Goal: Task Accomplishment & Management: Use online tool/utility

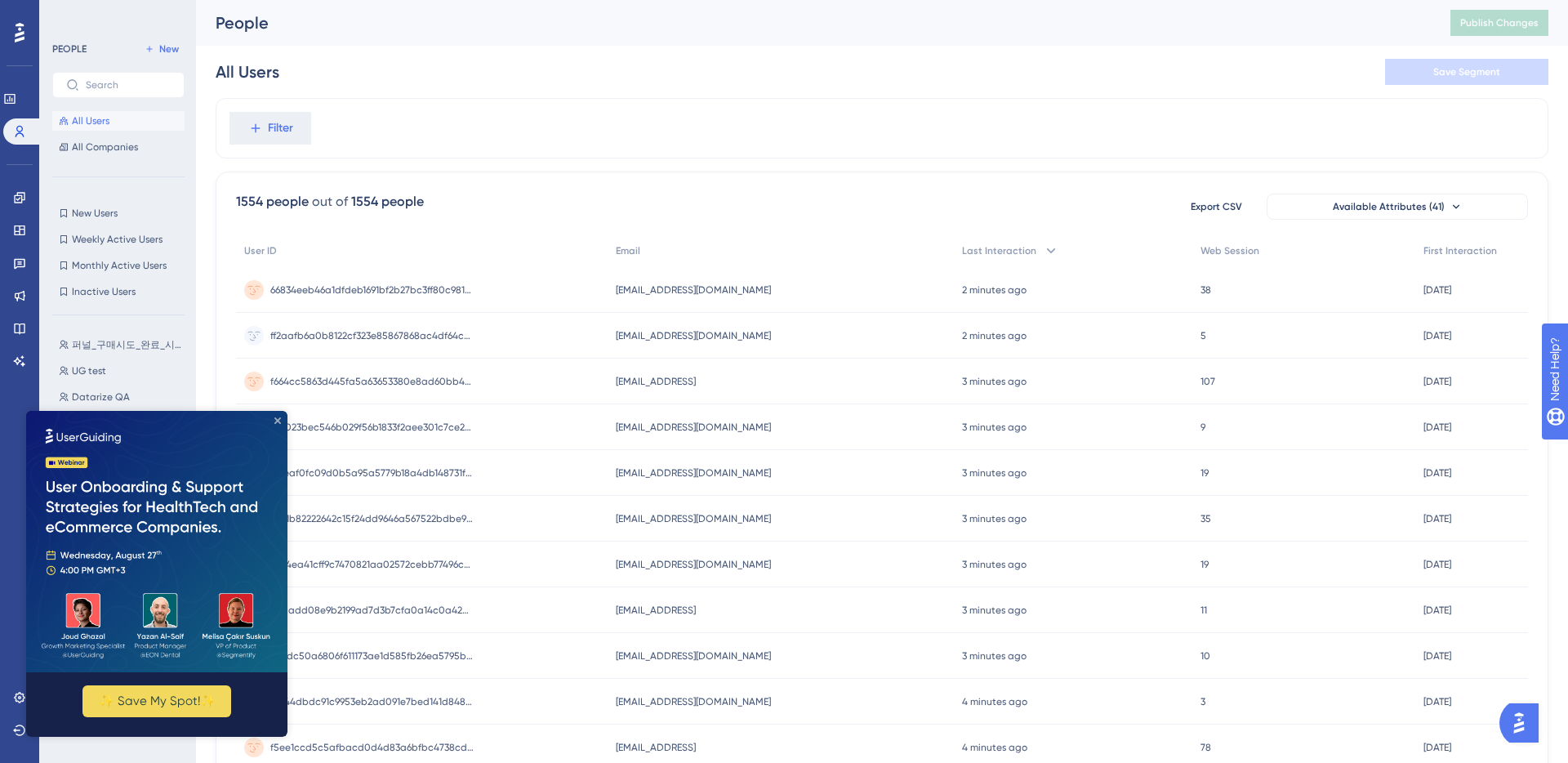
click at [277, 419] on icon "Close Preview" at bounding box center [278, 420] width 7 height 7
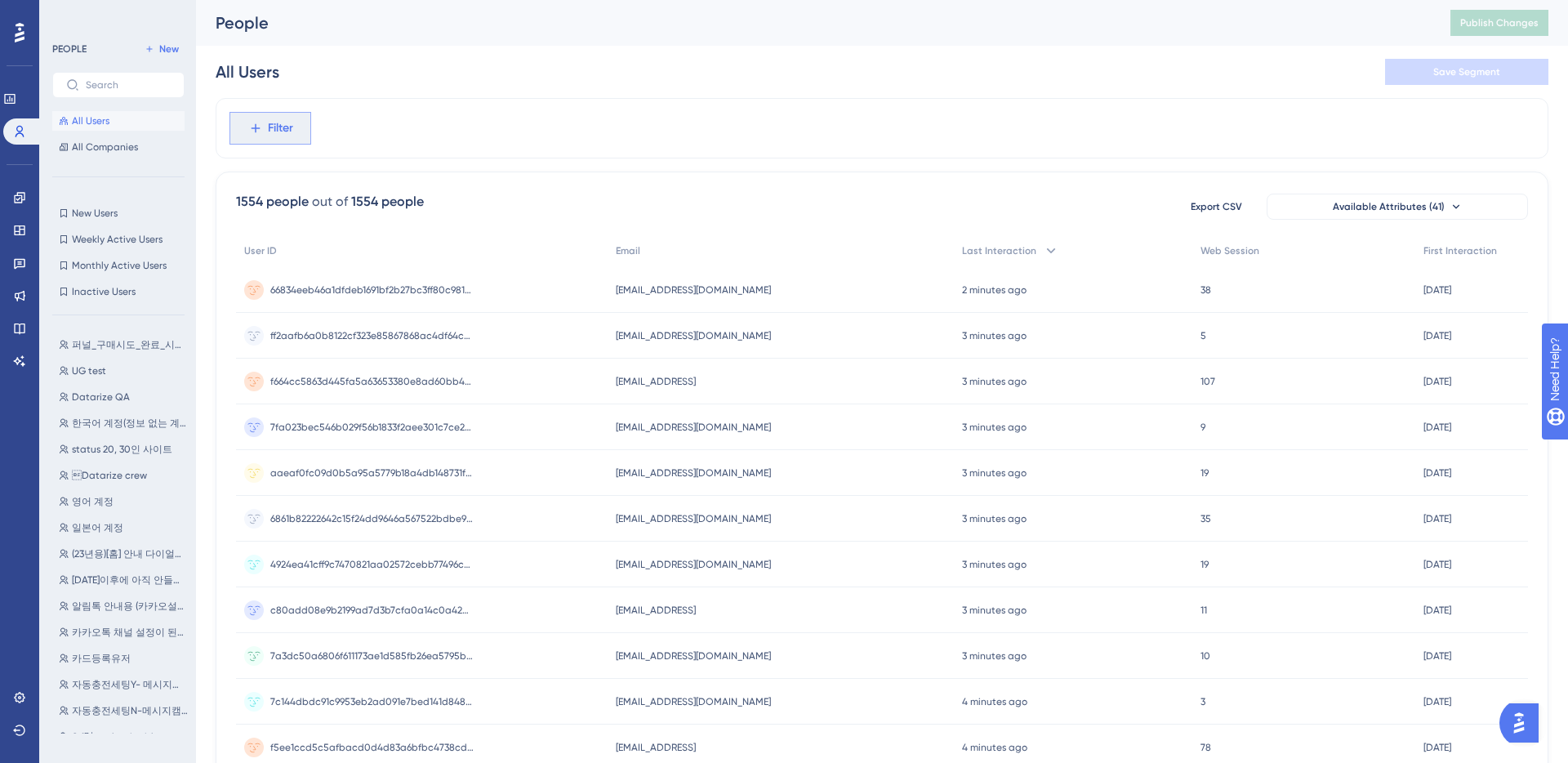
click at [290, 134] on span "Filter" at bounding box center [281, 127] width 26 height 20
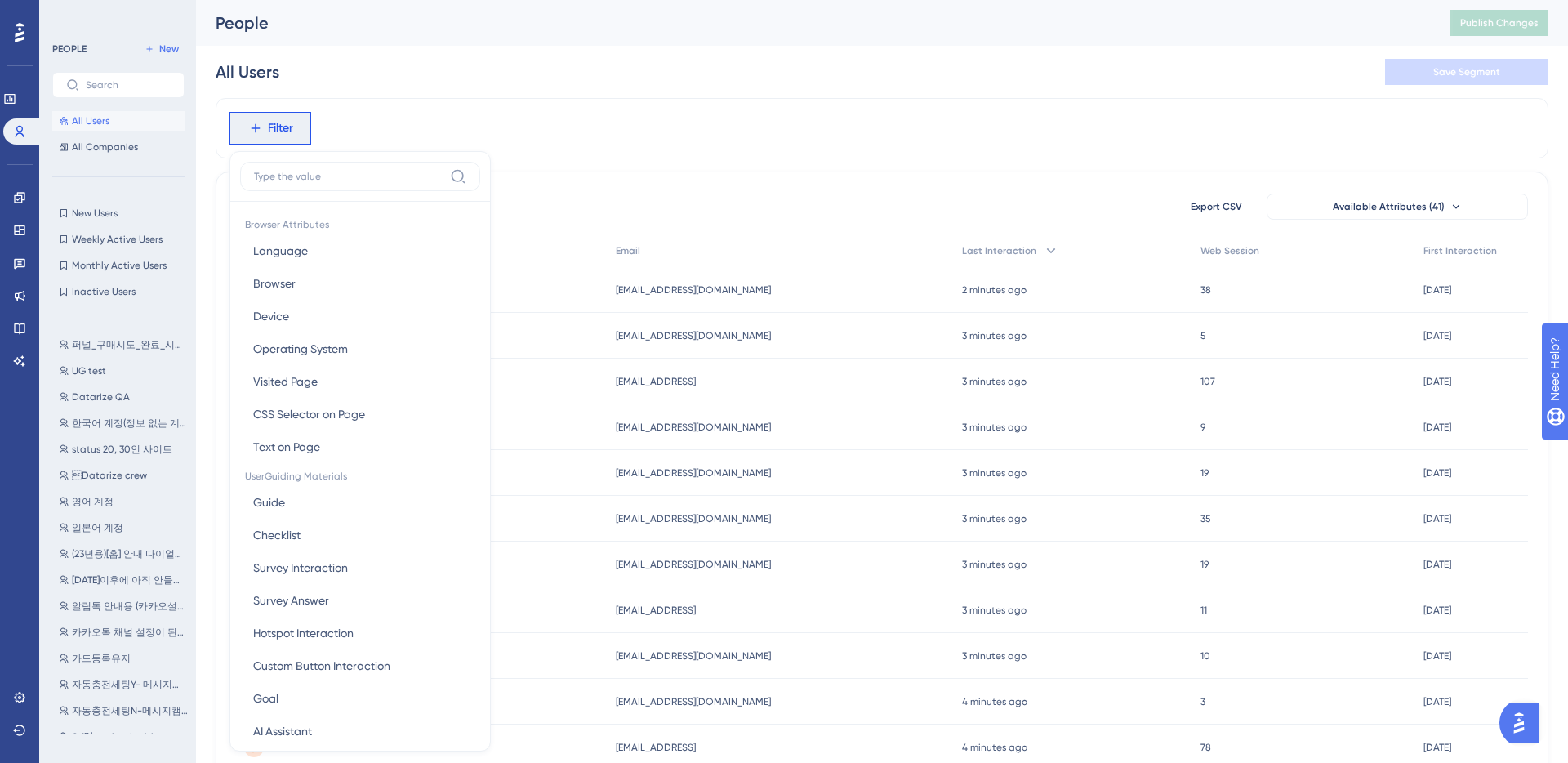
scroll to position [69, 0]
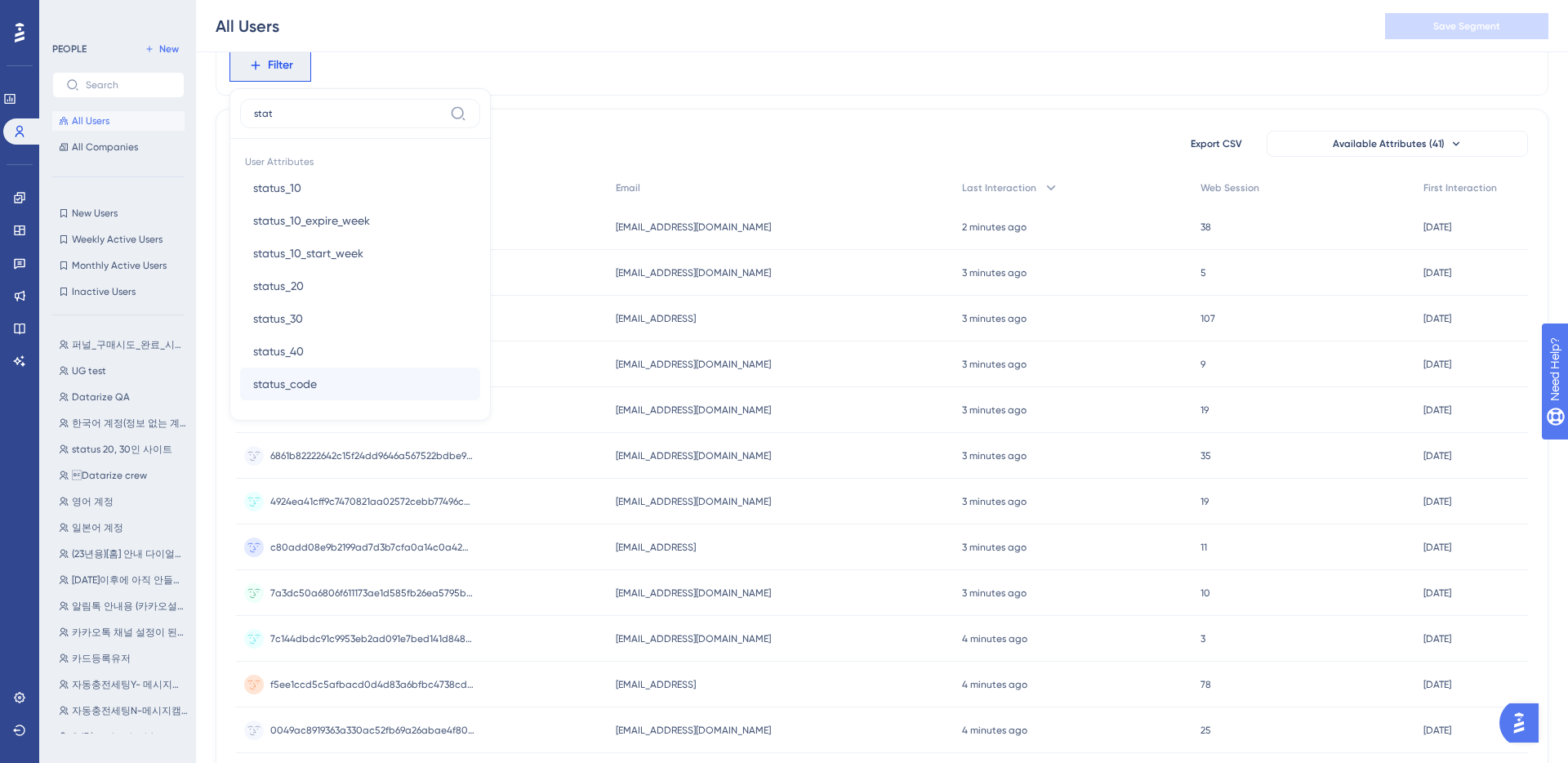
type input "stat"
click at [325, 385] on button "status_code status_code" at bounding box center [360, 383] width 240 height 33
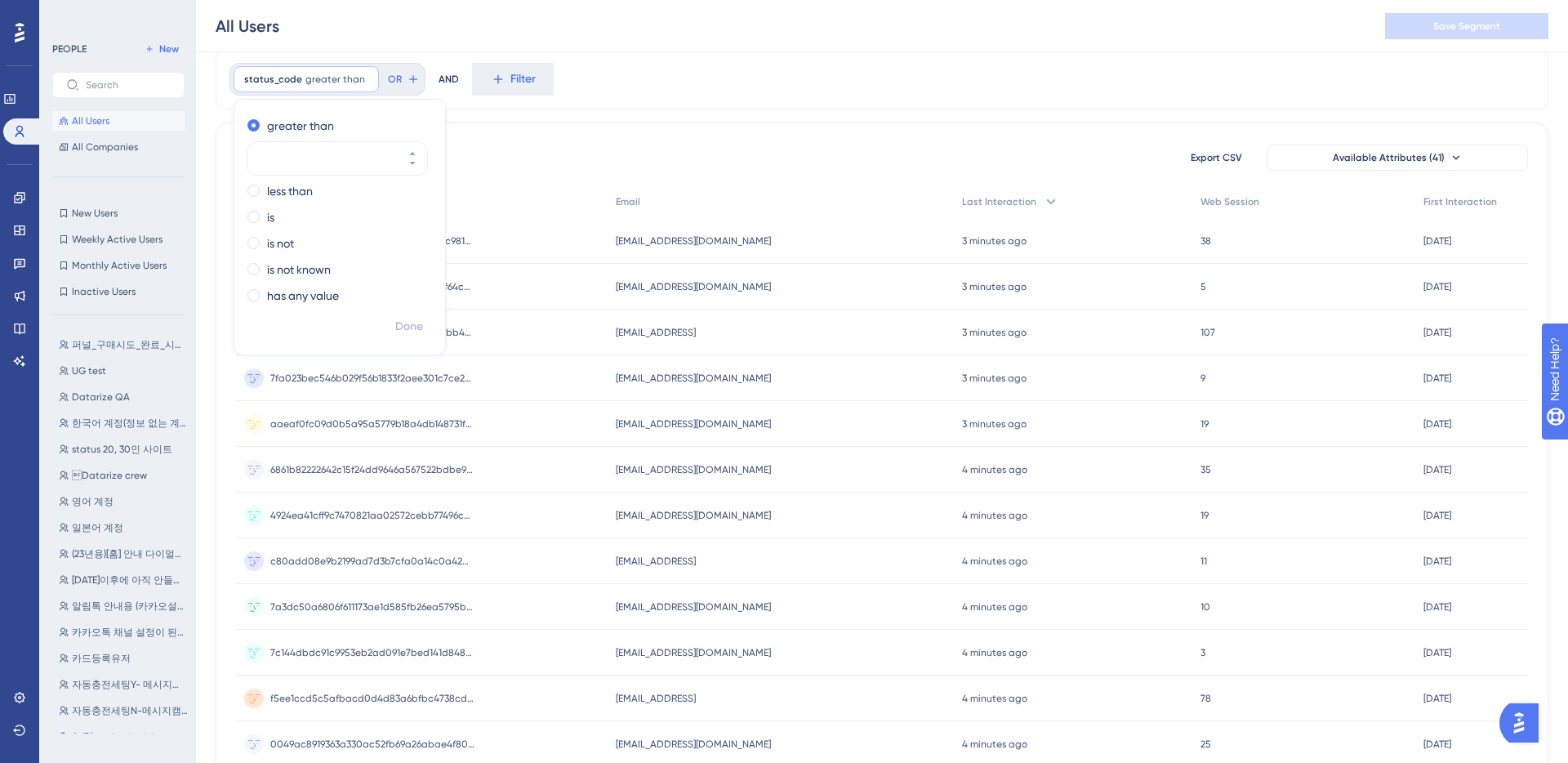
scroll to position [51, 0]
click at [340, 83] on span "greater than" at bounding box center [334, 83] width 60 height 13
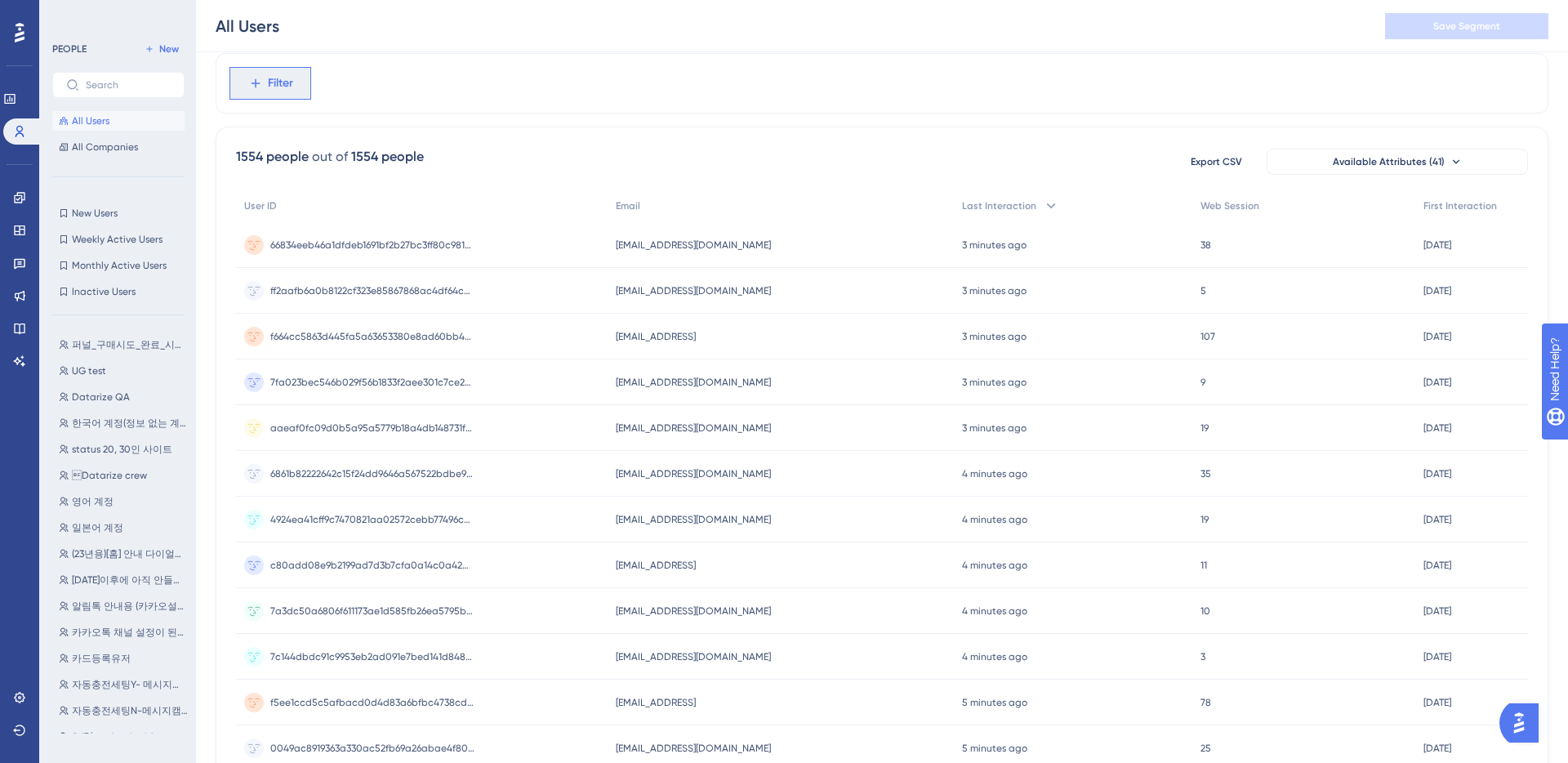
click at [298, 91] on button "Filter" at bounding box center [270, 83] width 81 height 33
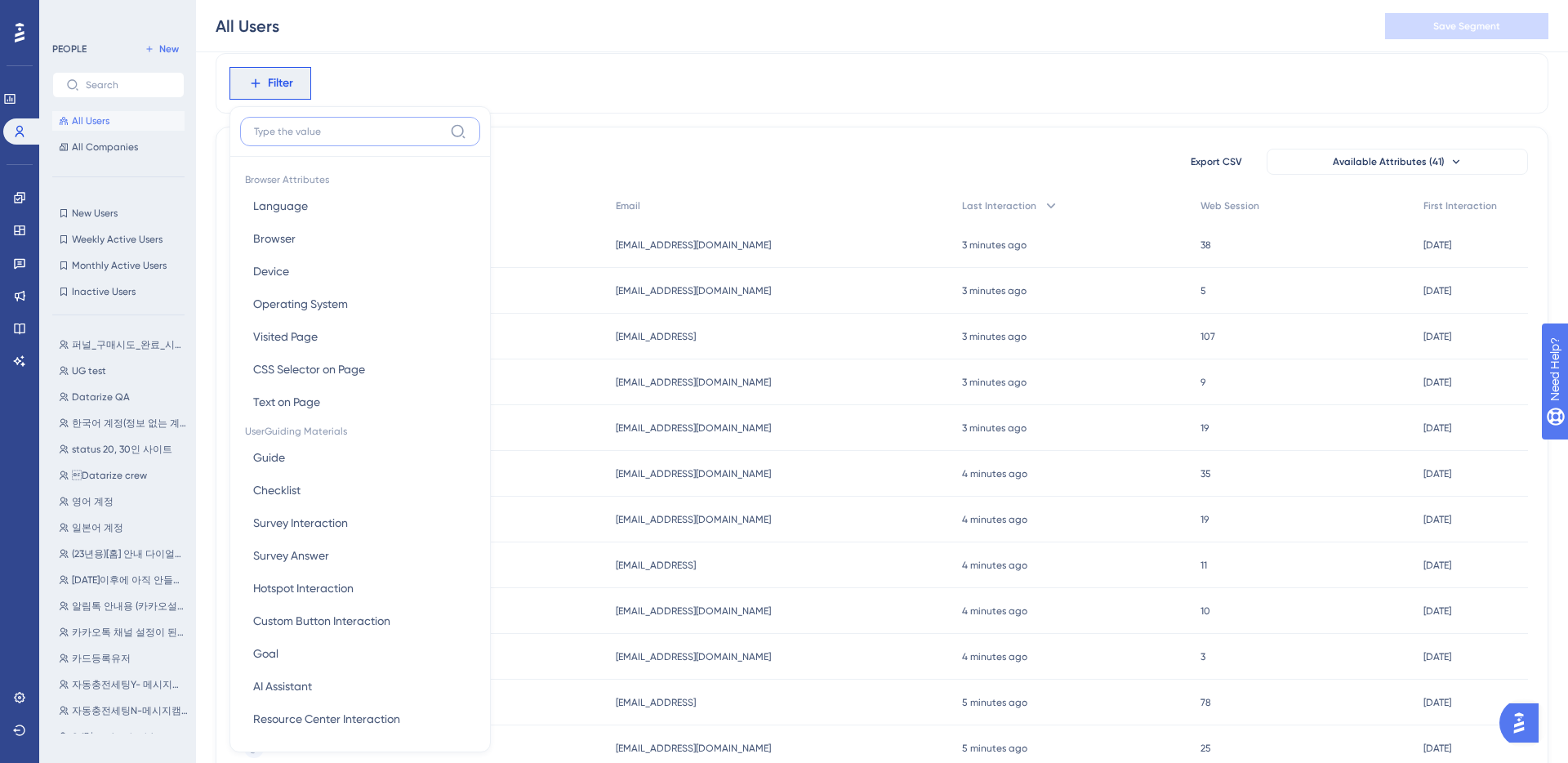
scroll to position [99, 0]
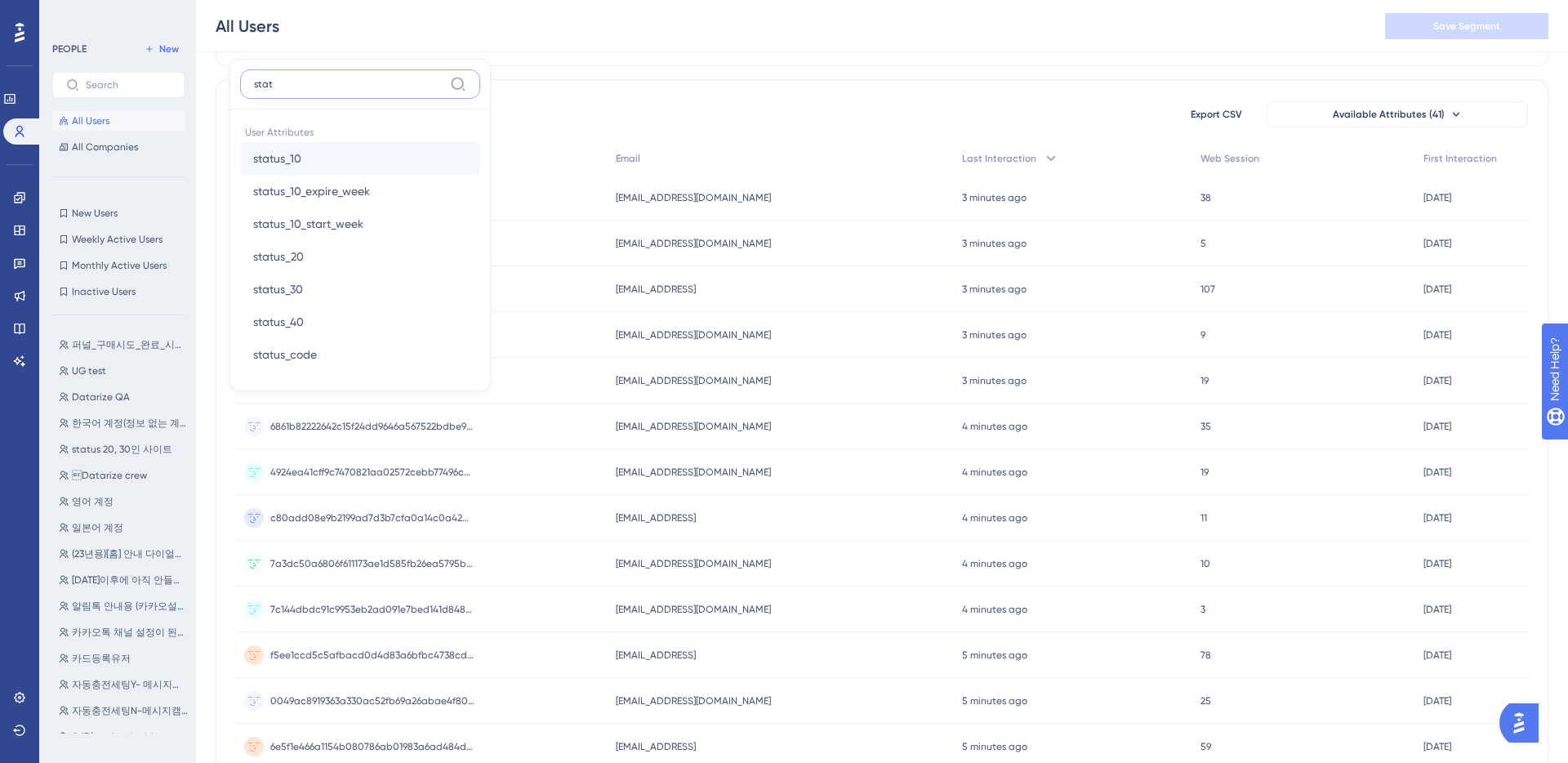
type input "stat"
click at [312, 150] on button "status_10 status_10" at bounding box center [360, 158] width 240 height 33
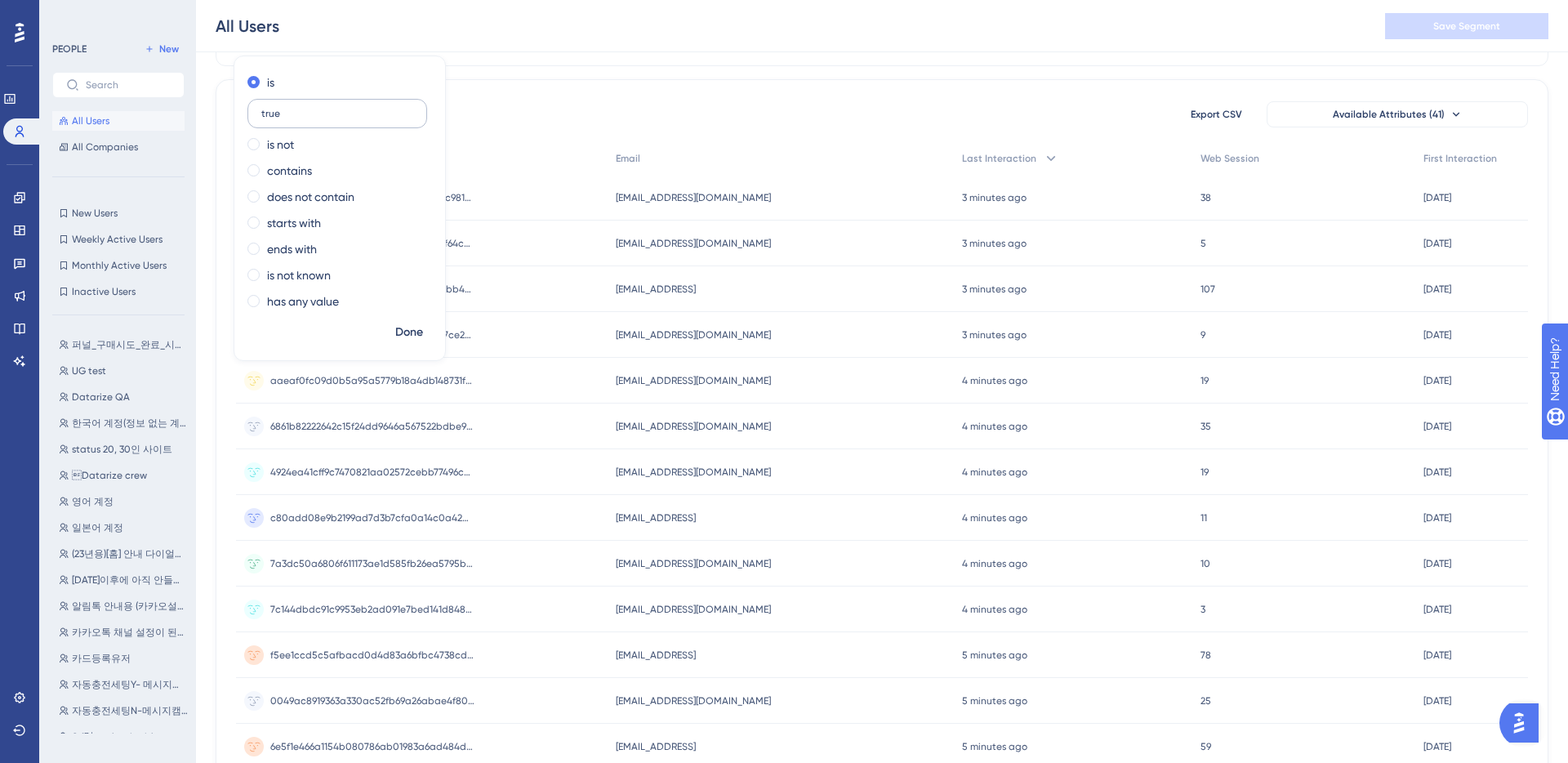
type input "true"
click at [407, 324] on span "Done" at bounding box center [408, 332] width 27 height 20
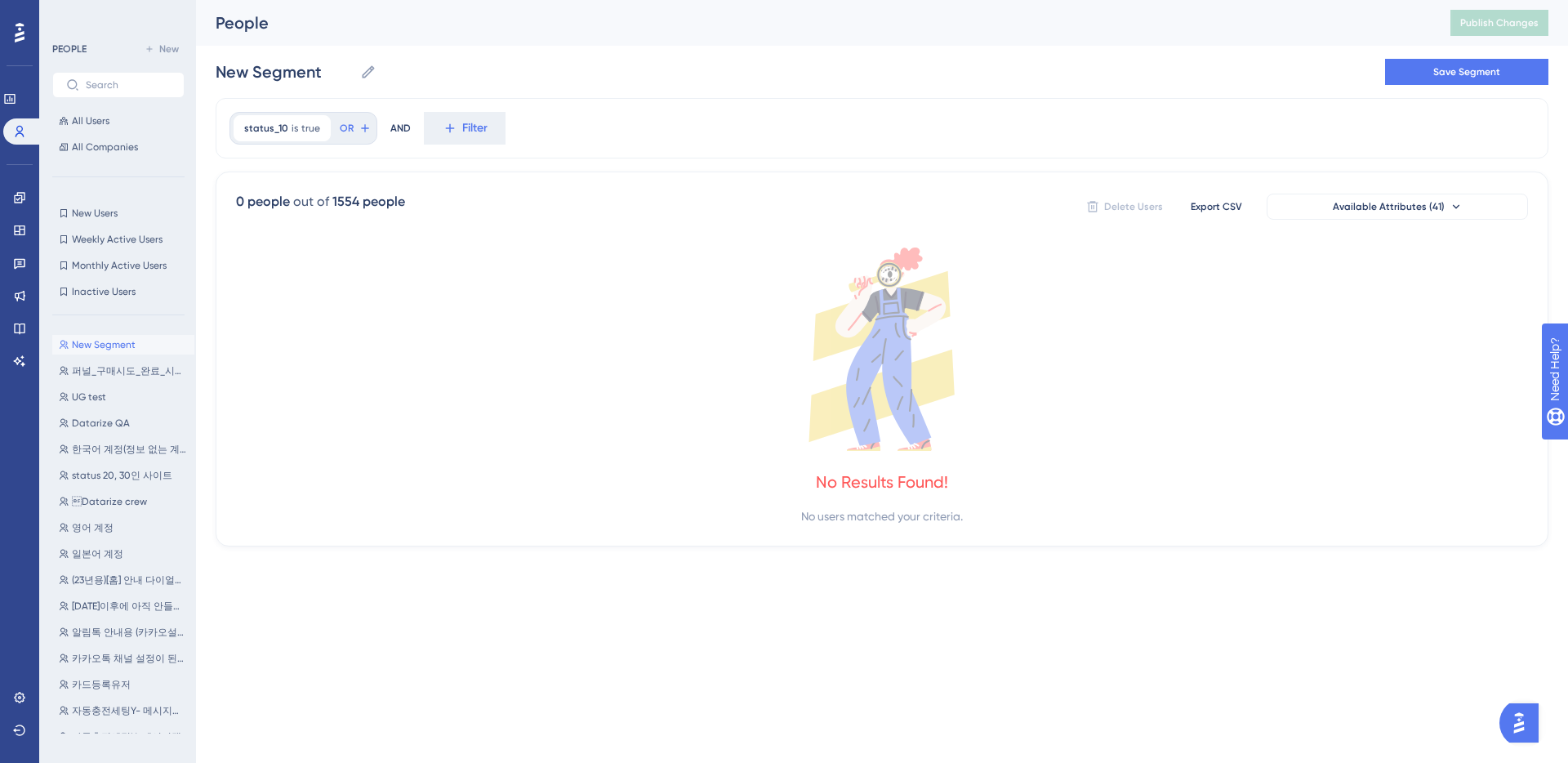
scroll to position [0, 0]
click at [317, 128] on icon at bounding box center [318, 128] width 9 height 9
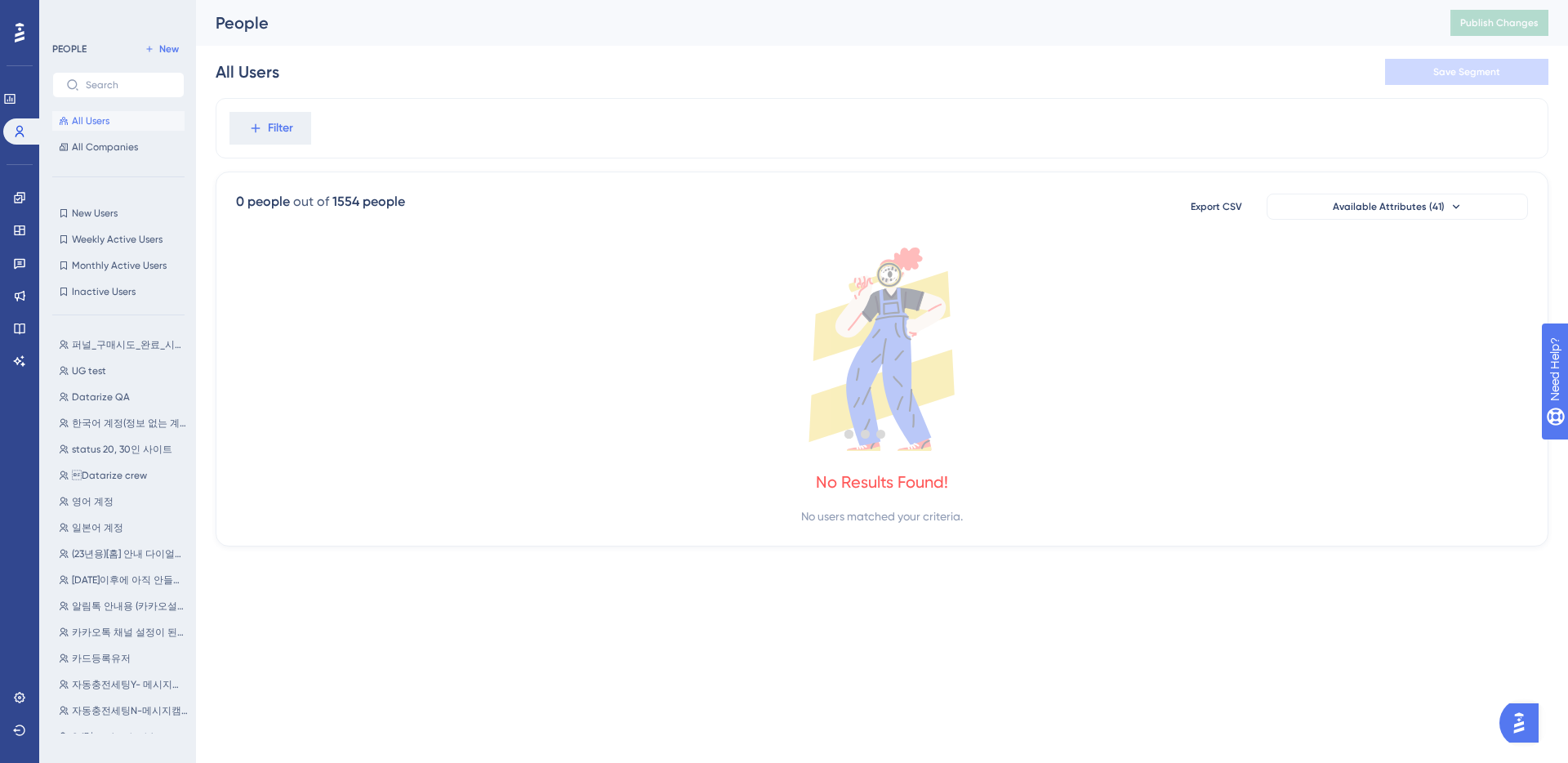
click at [269, 131] on div at bounding box center [865, 433] width 1405 height 645
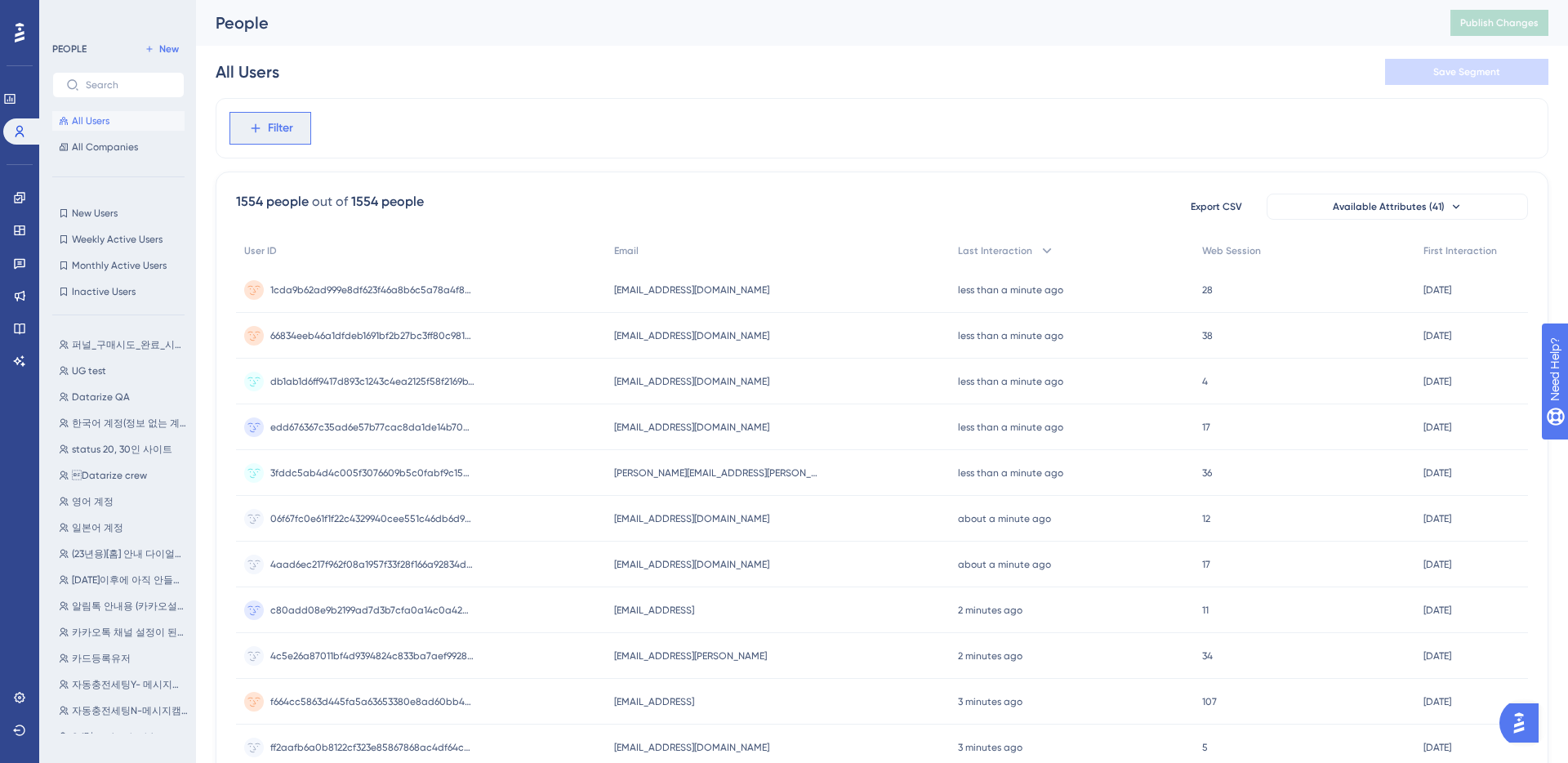
click at [255, 129] on icon at bounding box center [255, 128] width 9 height 9
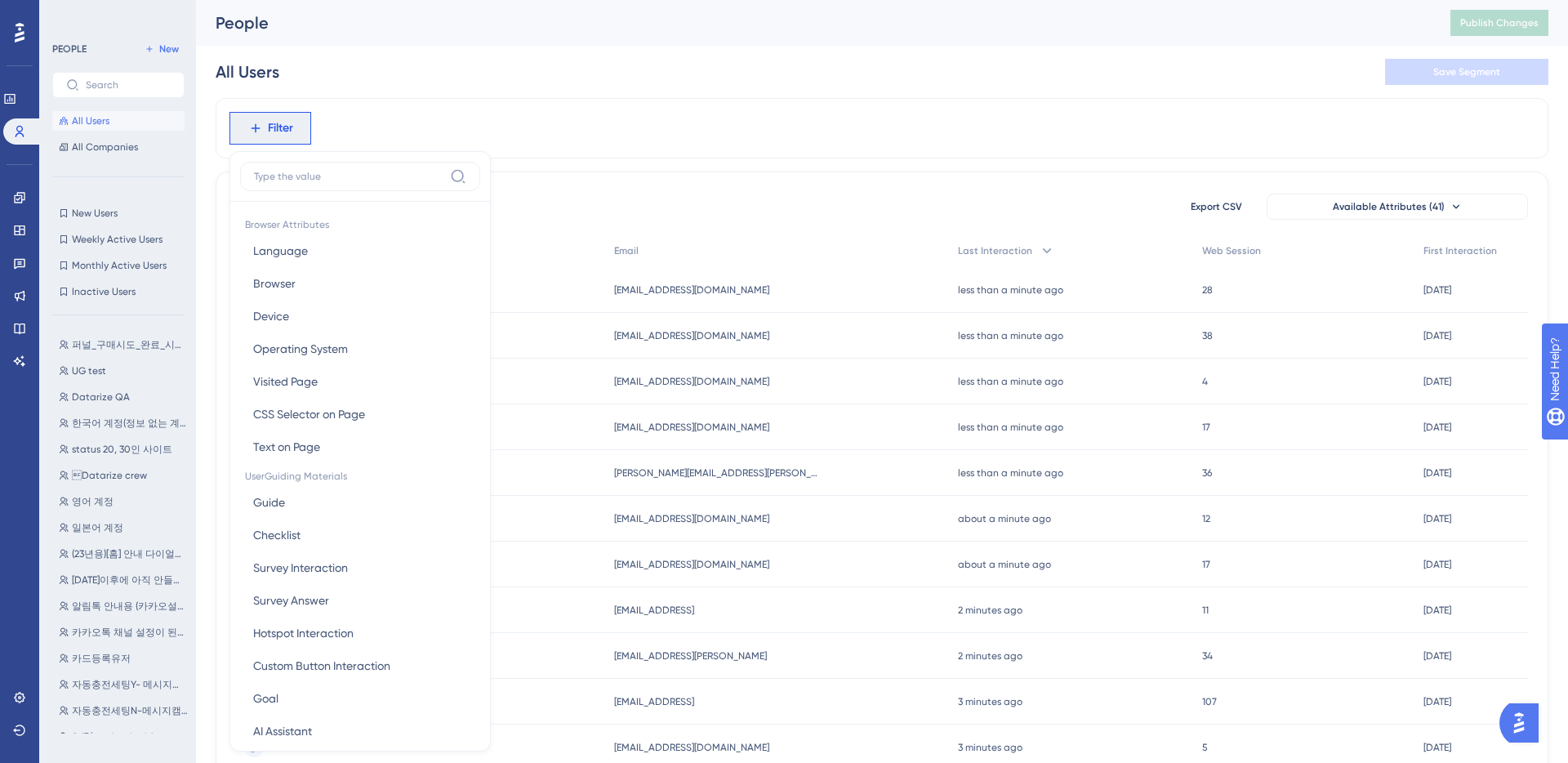
scroll to position [69, 0]
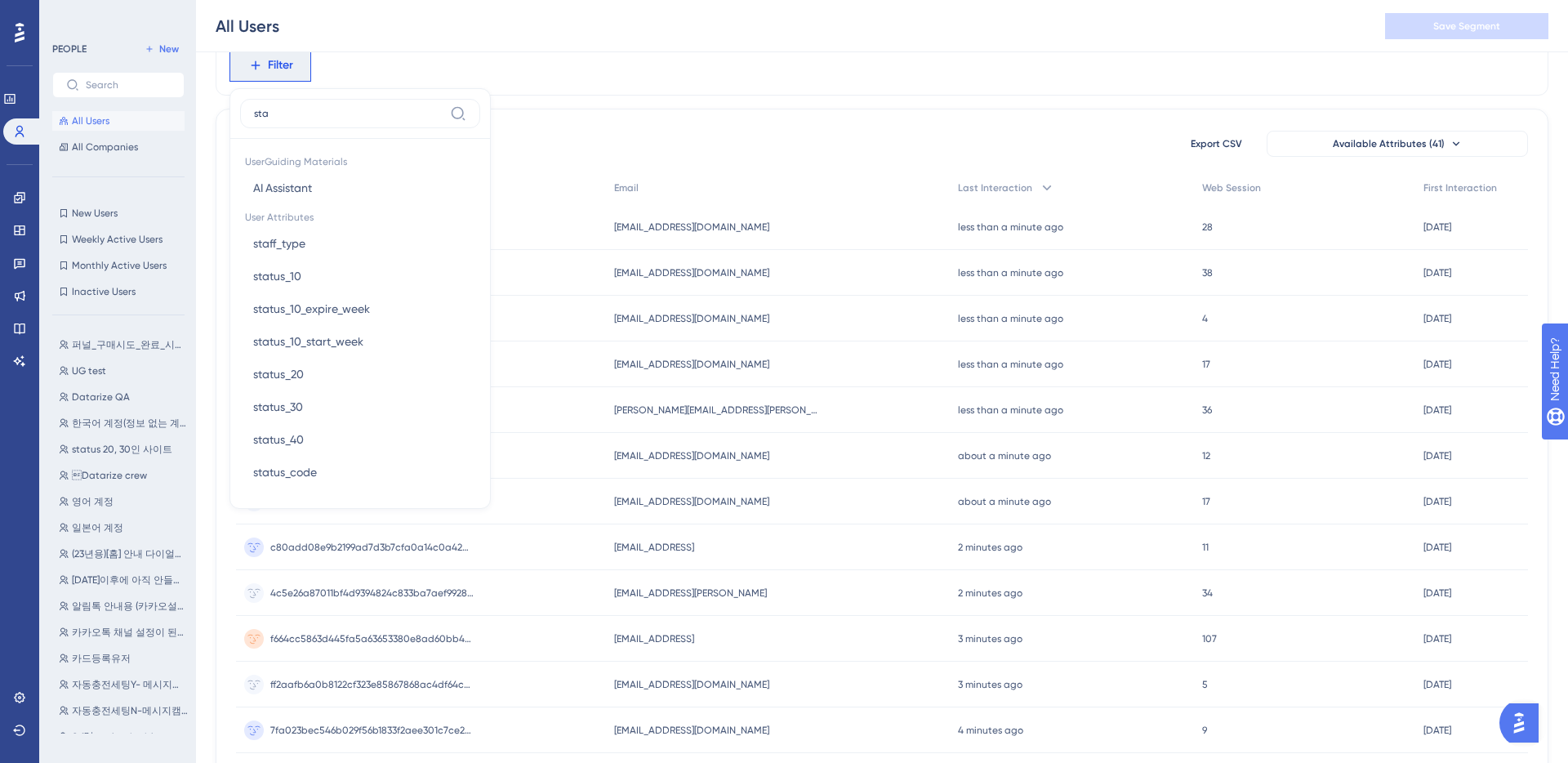
type input "stat"
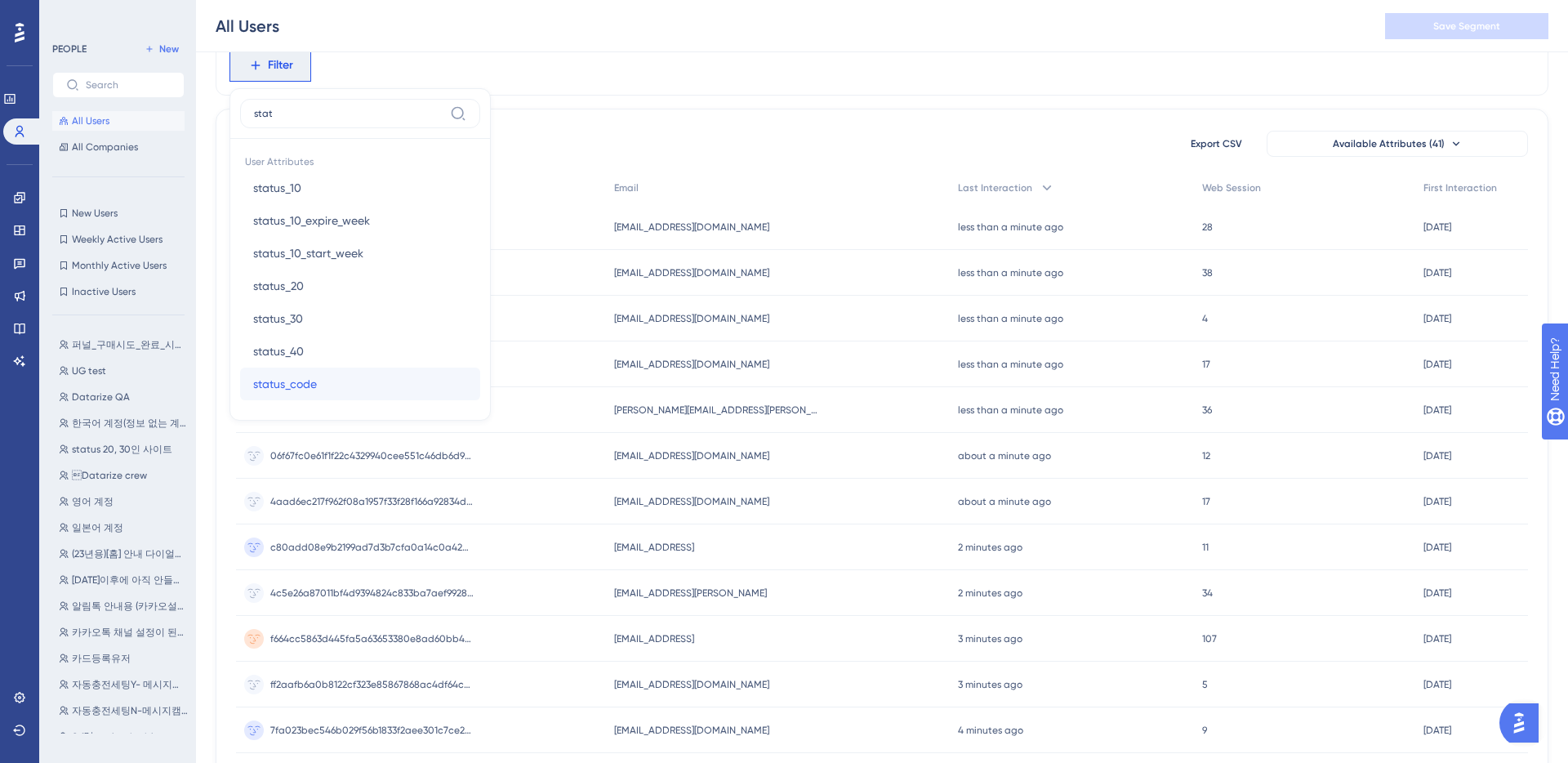
click at [348, 375] on button "status_code status_code" at bounding box center [360, 383] width 240 height 33
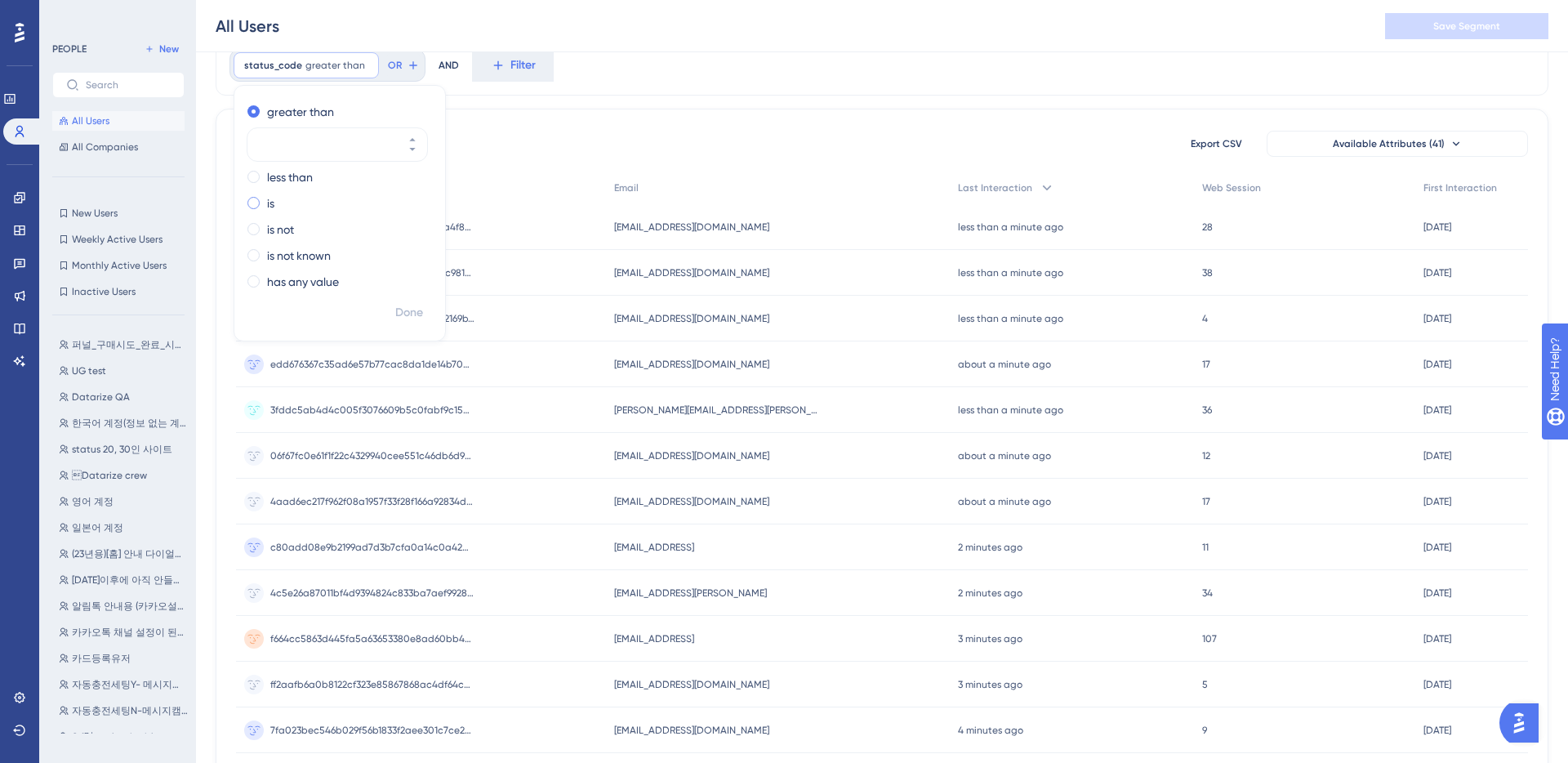
click at [268, 205] on label "is" at bounding box center [271, 203] width 8 height 20
type input "10"
click at [421, 315] on span "Done" at bounding box center [408, 313] width 27 height 20
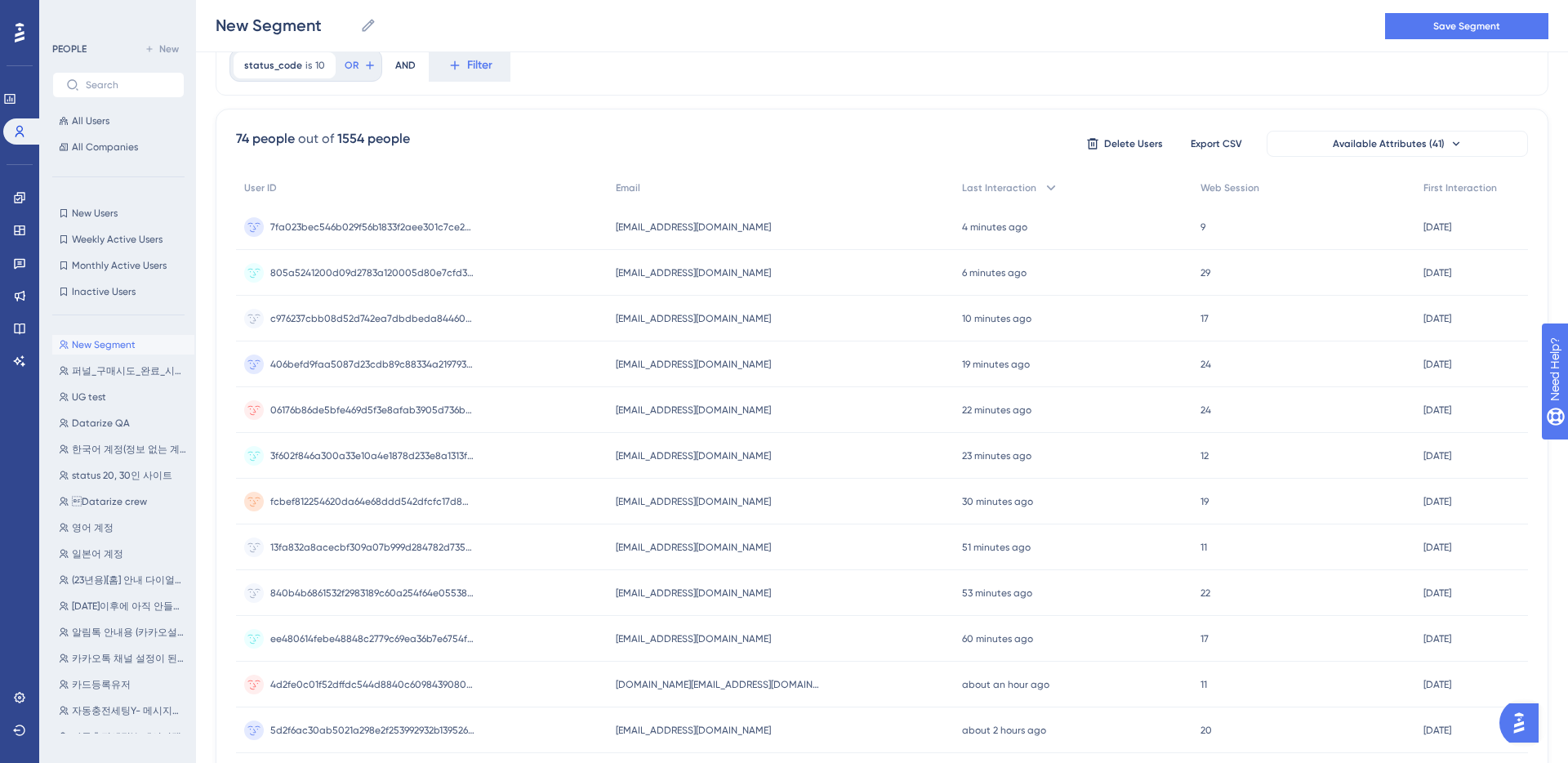
scroll to position [0, 0]
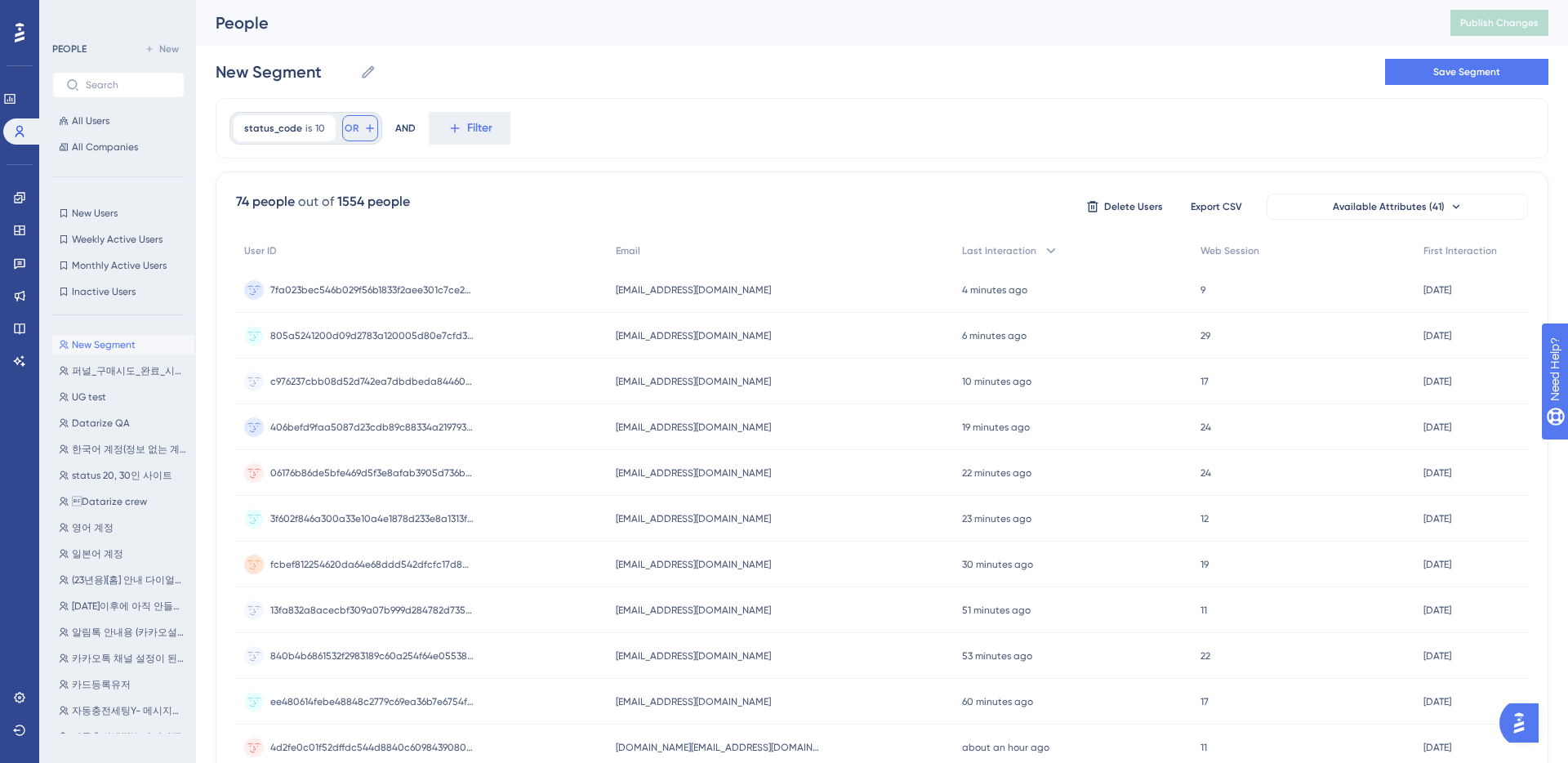
click at [359, 129] on button "OR" at bounding box center [360, 128] width 36 height 26
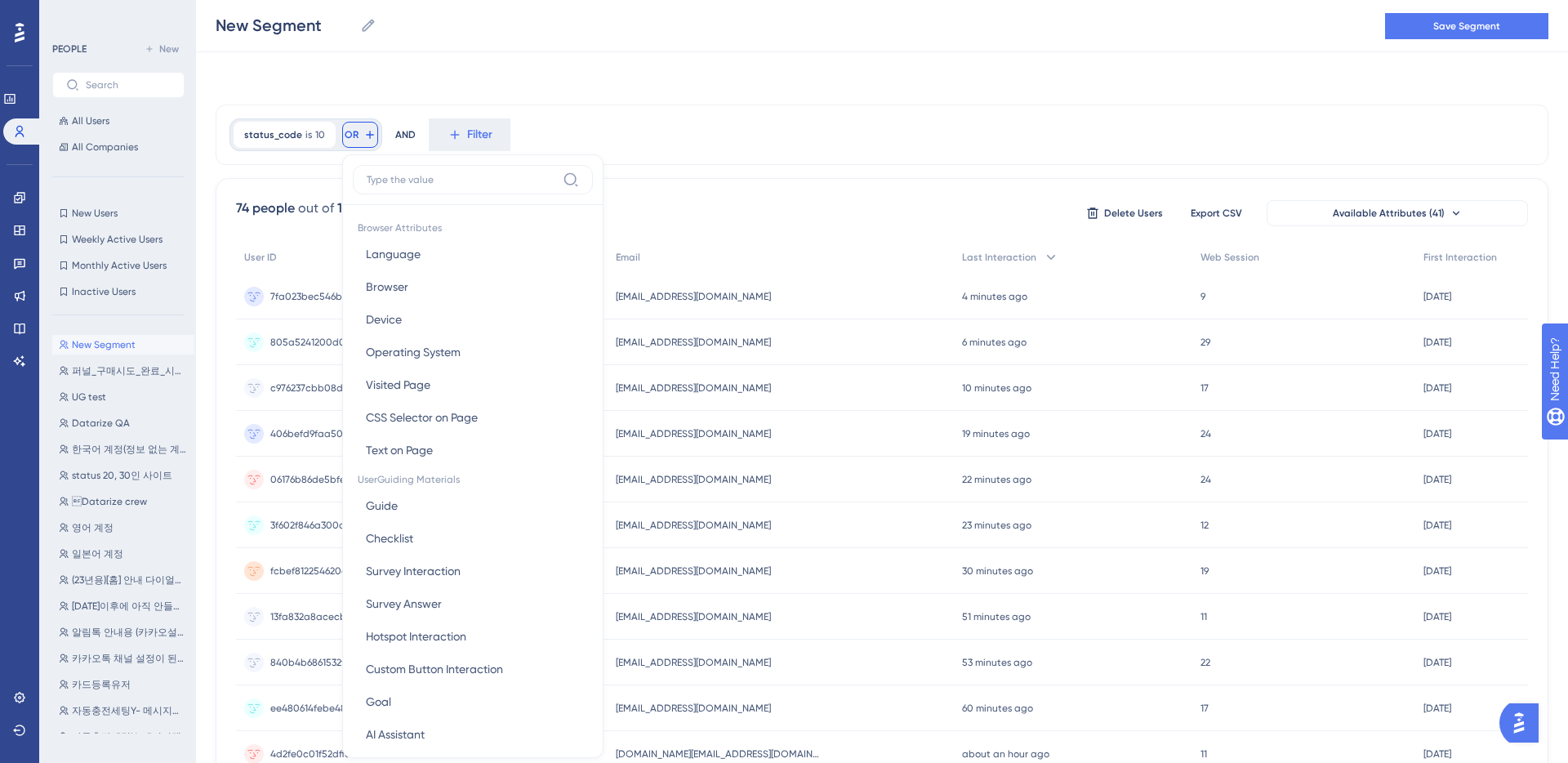
scroll to position [63, 0]
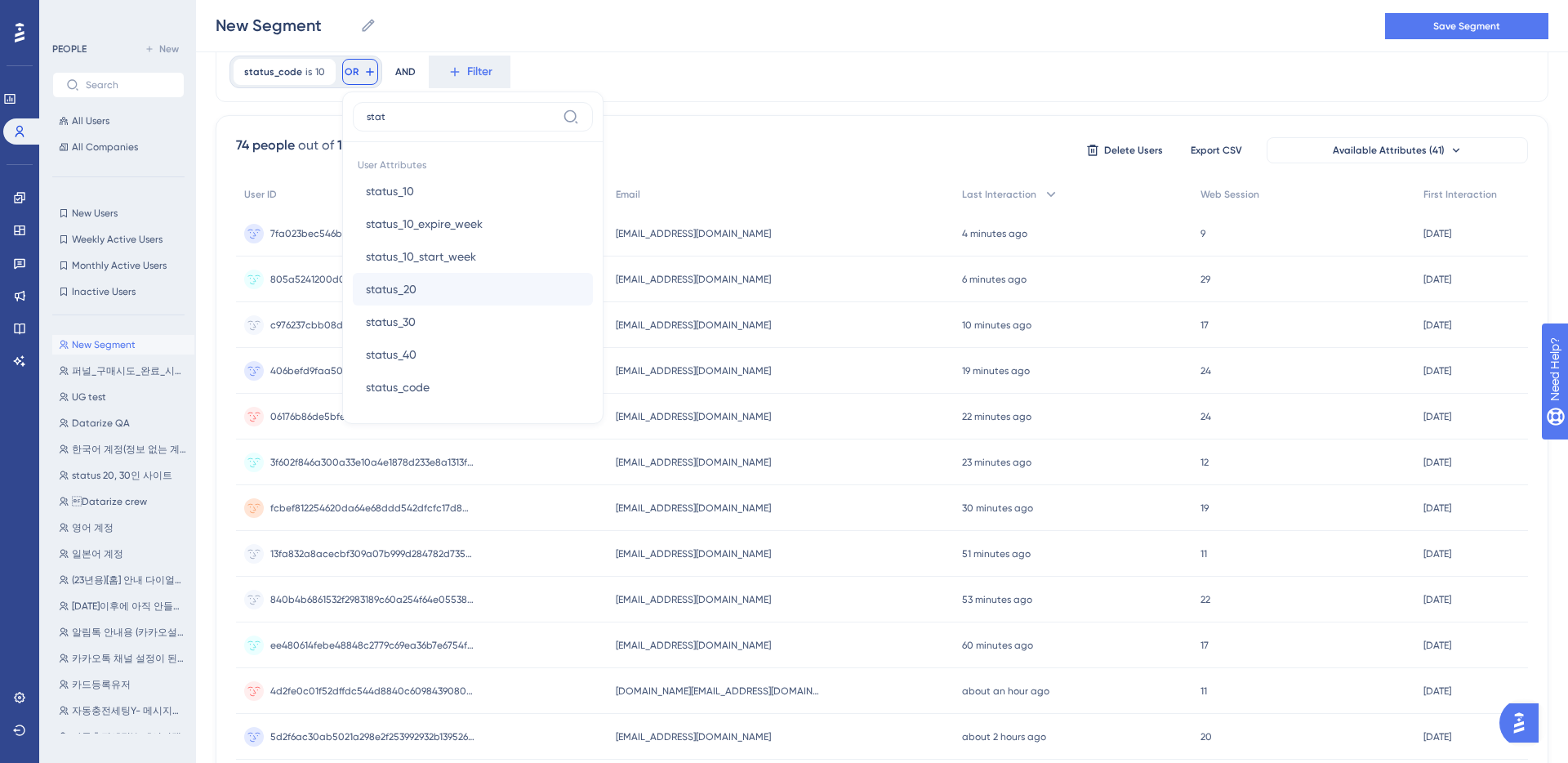
type input "stat"
click at [426, 276] on button "status_20 status_20" at bounding box center [473, 289] width 240 height 33
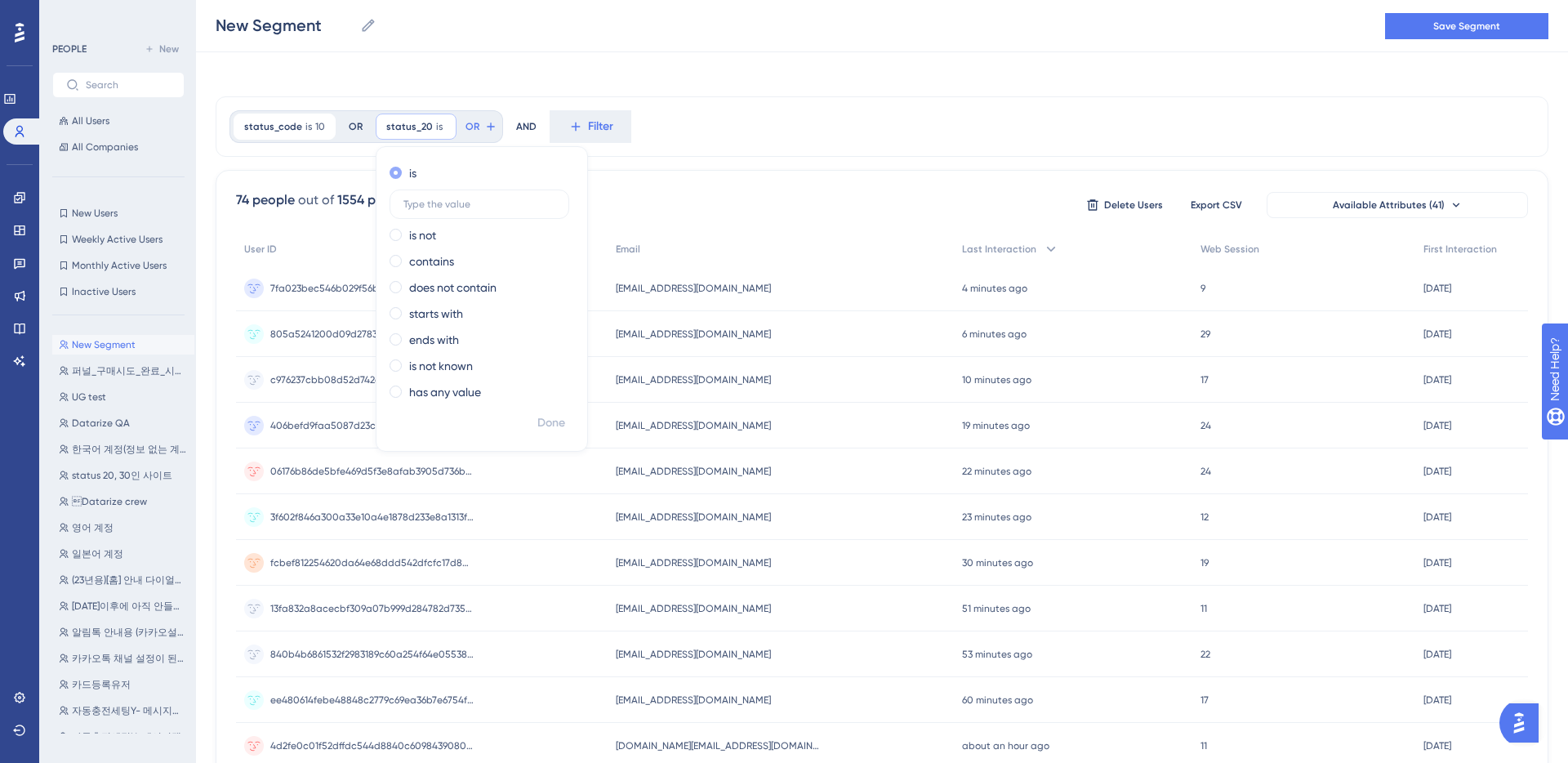
scroll to position [0, 0]
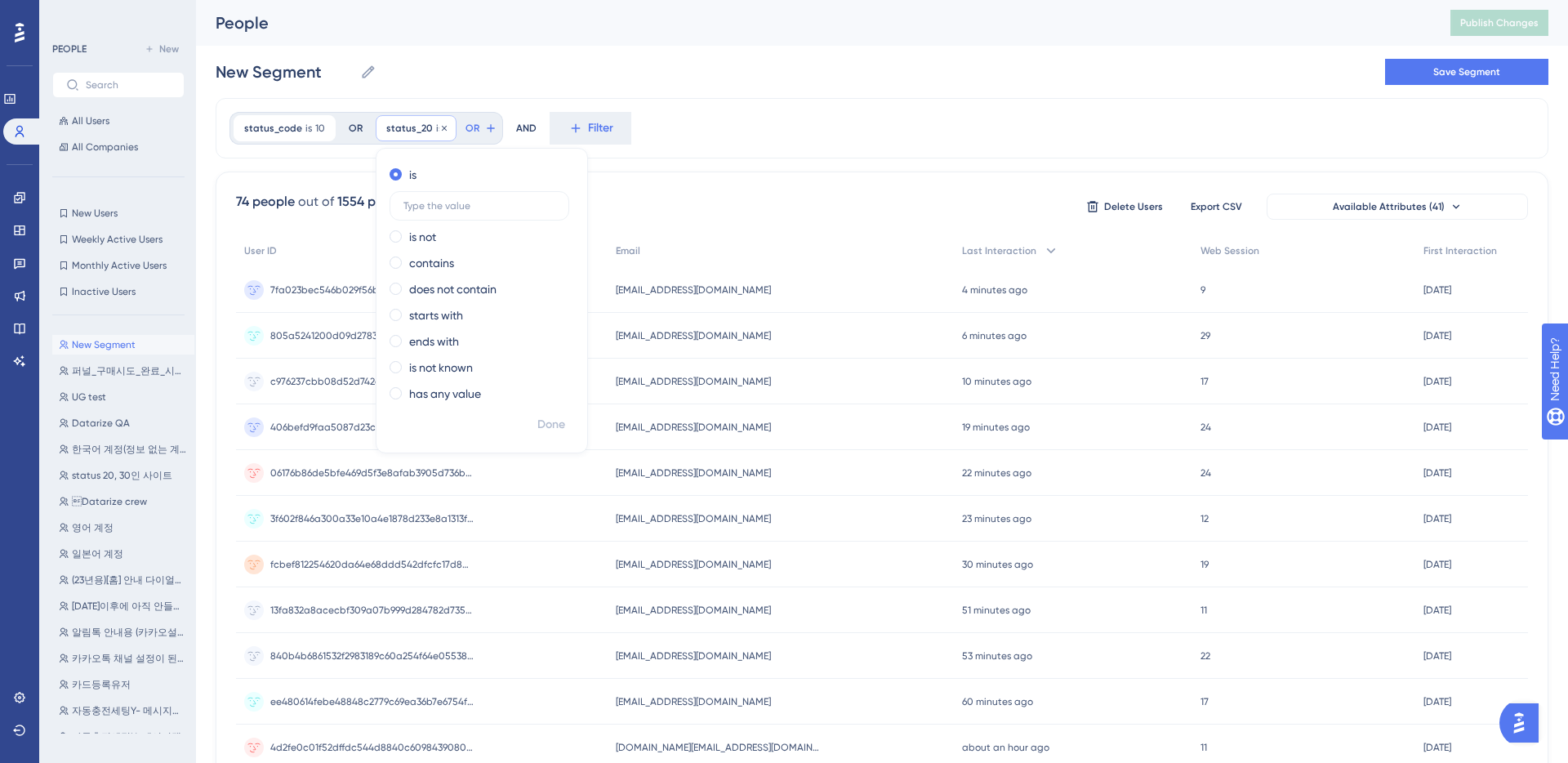
click at [436, 128] on span "is" at bounding box center [439, 128] width 7 height 13
click at [364, 131] on icon at bounding box center [370, 128] width 13 height 13
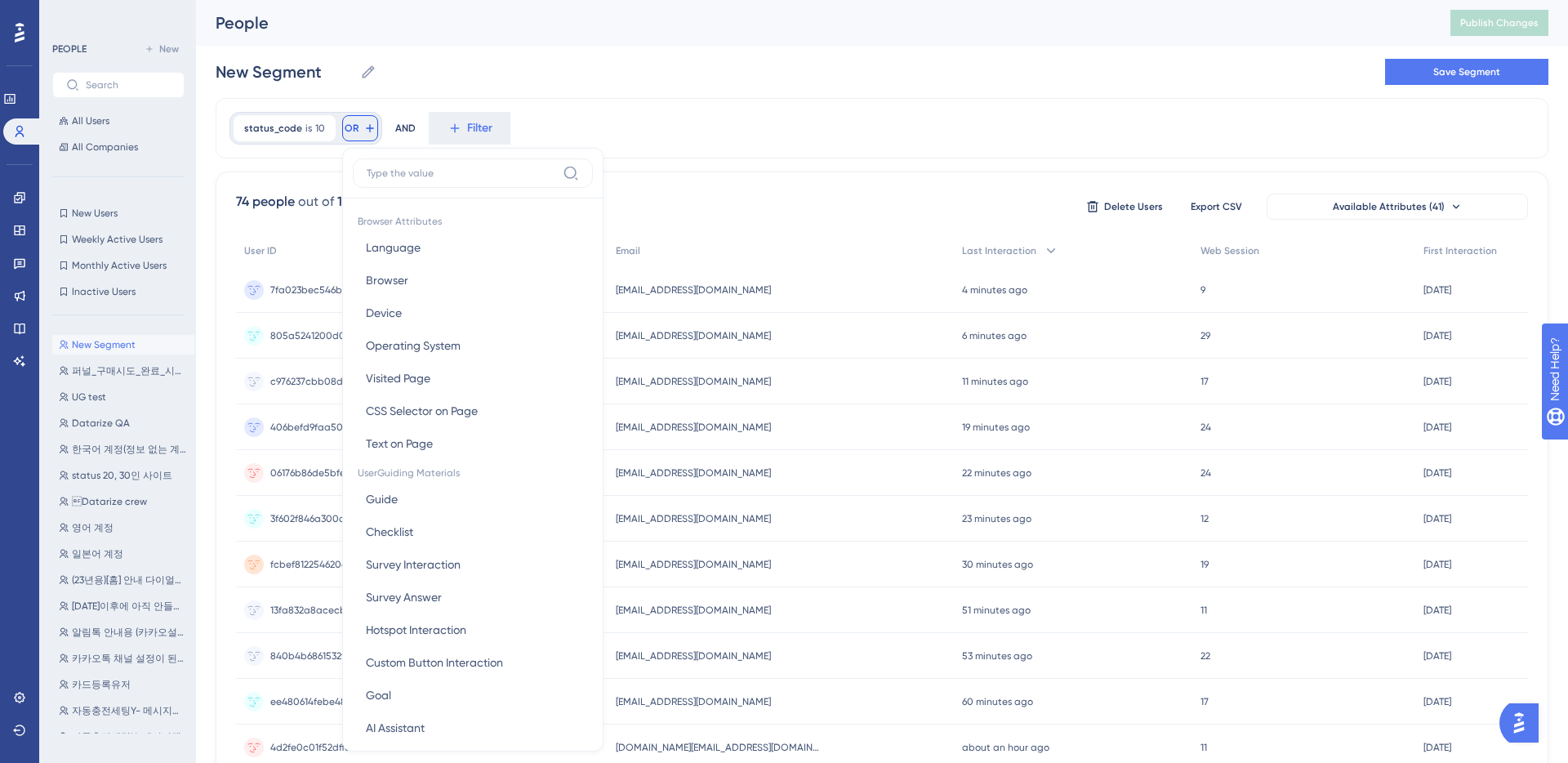
scroll to position [68, 0]
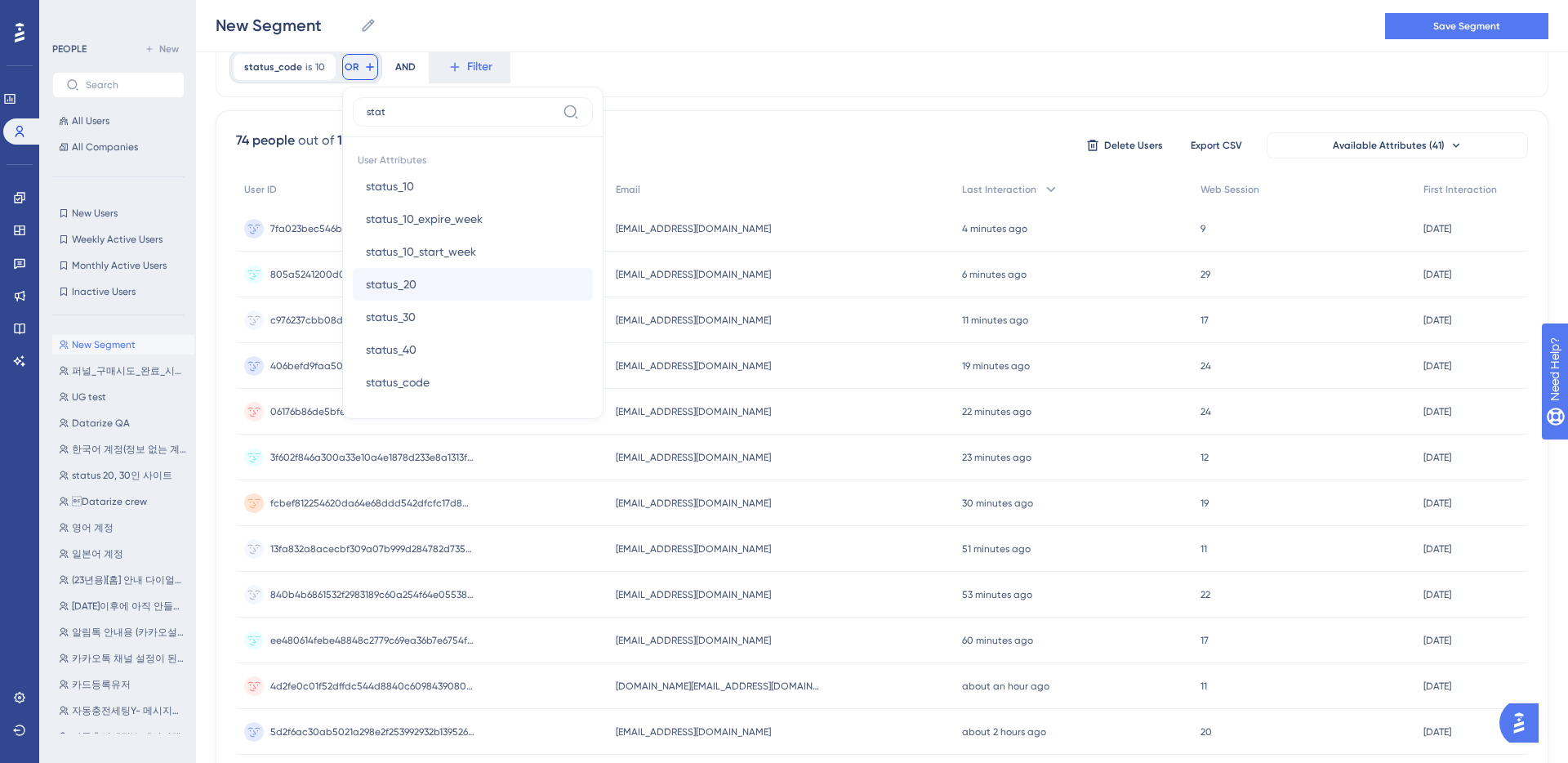
type input "stat"
click at [437, 286] on button "status_20 status_20" at bounding box center [473, 284] width 240 height 33
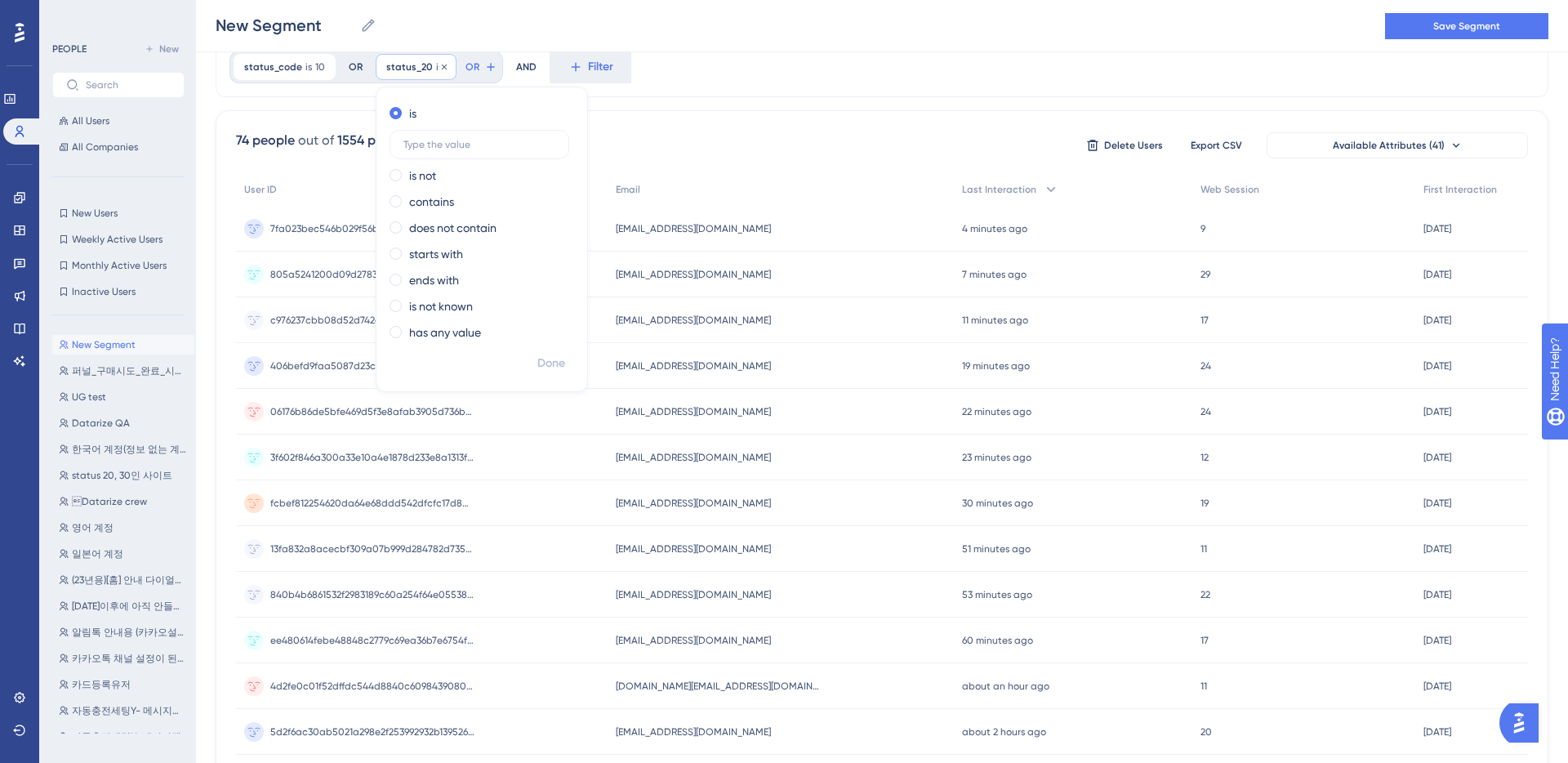
click at [418, 68] on span "status_20" at bounding box center [409, 67] width 46 height 13
click at [353, 63] on span "OR" at bounding box center [351, 67] width 14 height 13
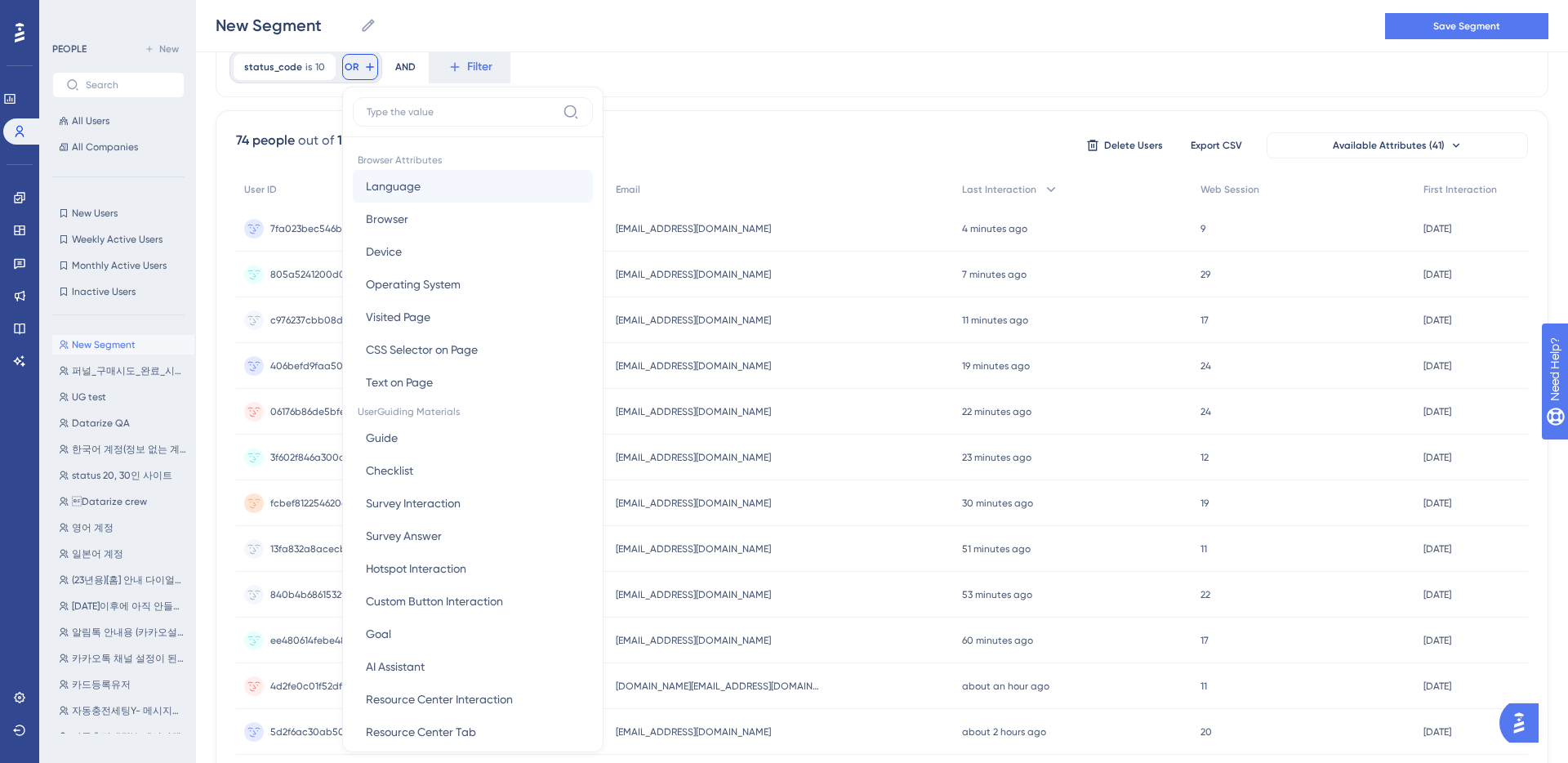
scroll to position [99, 0]
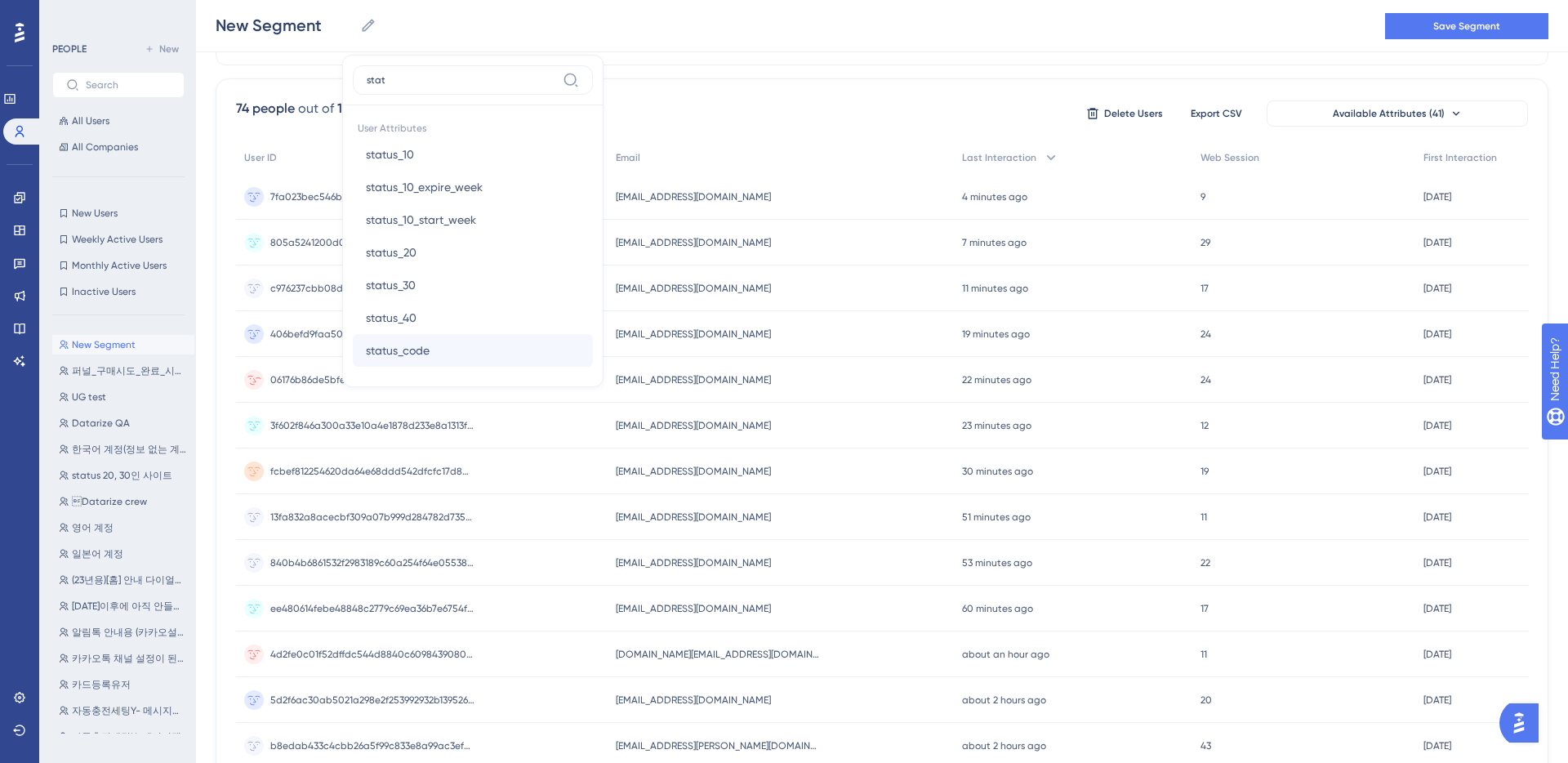
type input "stat"
click at [412, 362] on button "status_code status_code" at bounding box center [473, 350] width 240 height 33
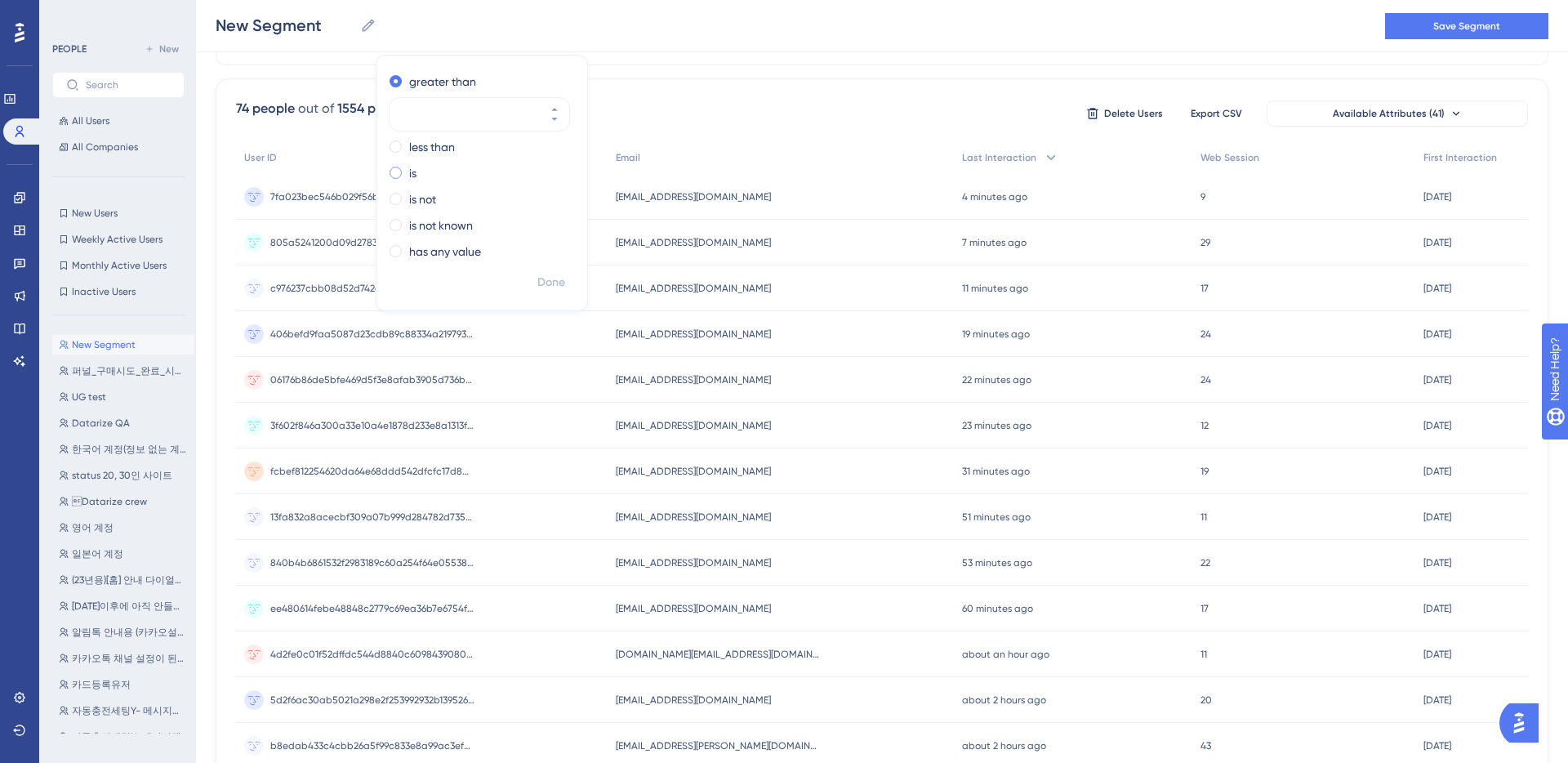
click at [409, 176] on label "is" at bounding box center [413, 173] width 8 height 20
click at [414, 161] on input "020" at bounding box center [471, 167] width 130 height 20
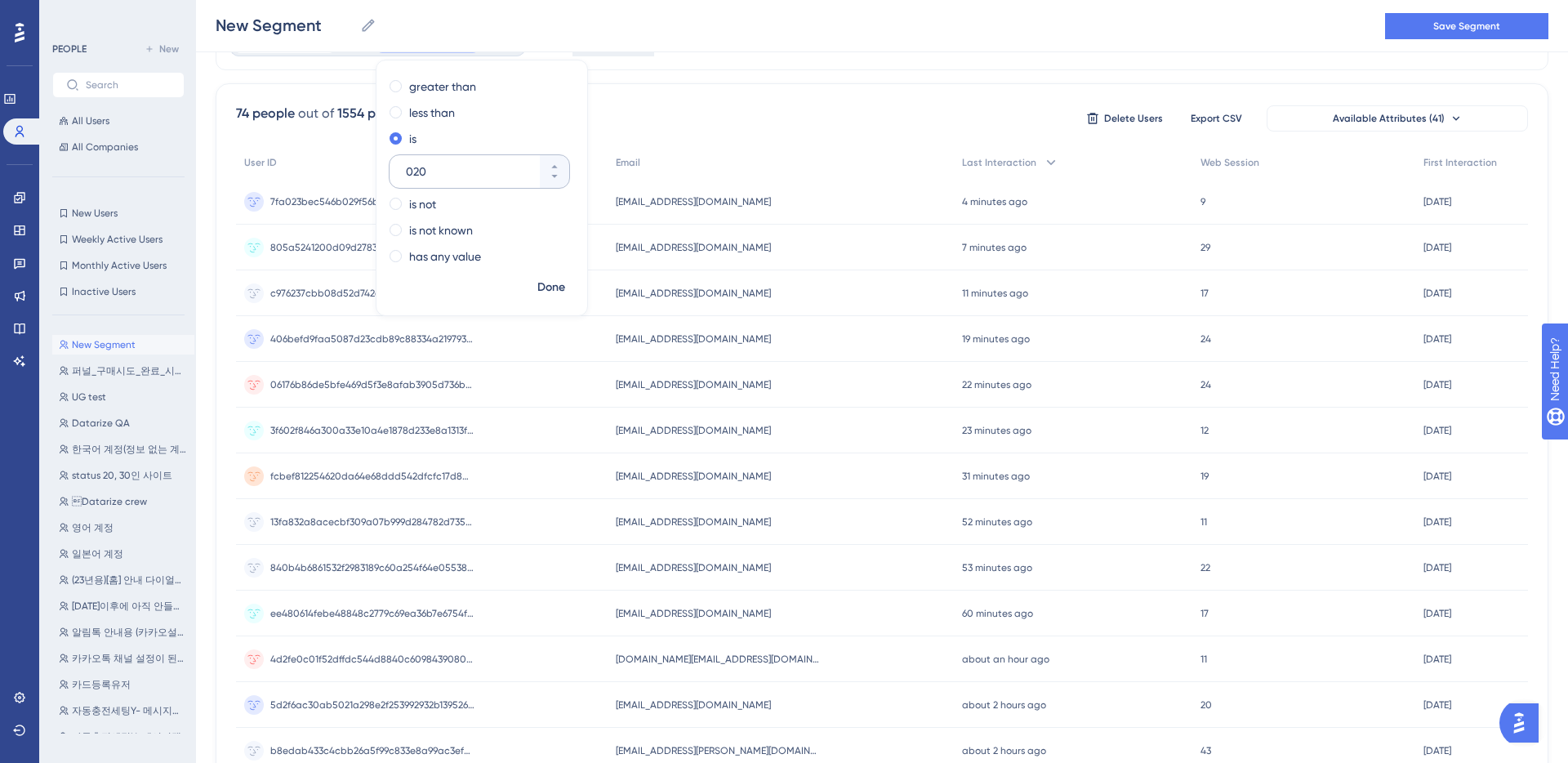
click at [415, 170] on input "020" at bounding box center [471, 171] width 130 height 20
click at [415, 170] on input "020" at bounding box center [471, 175] width 130 height 20
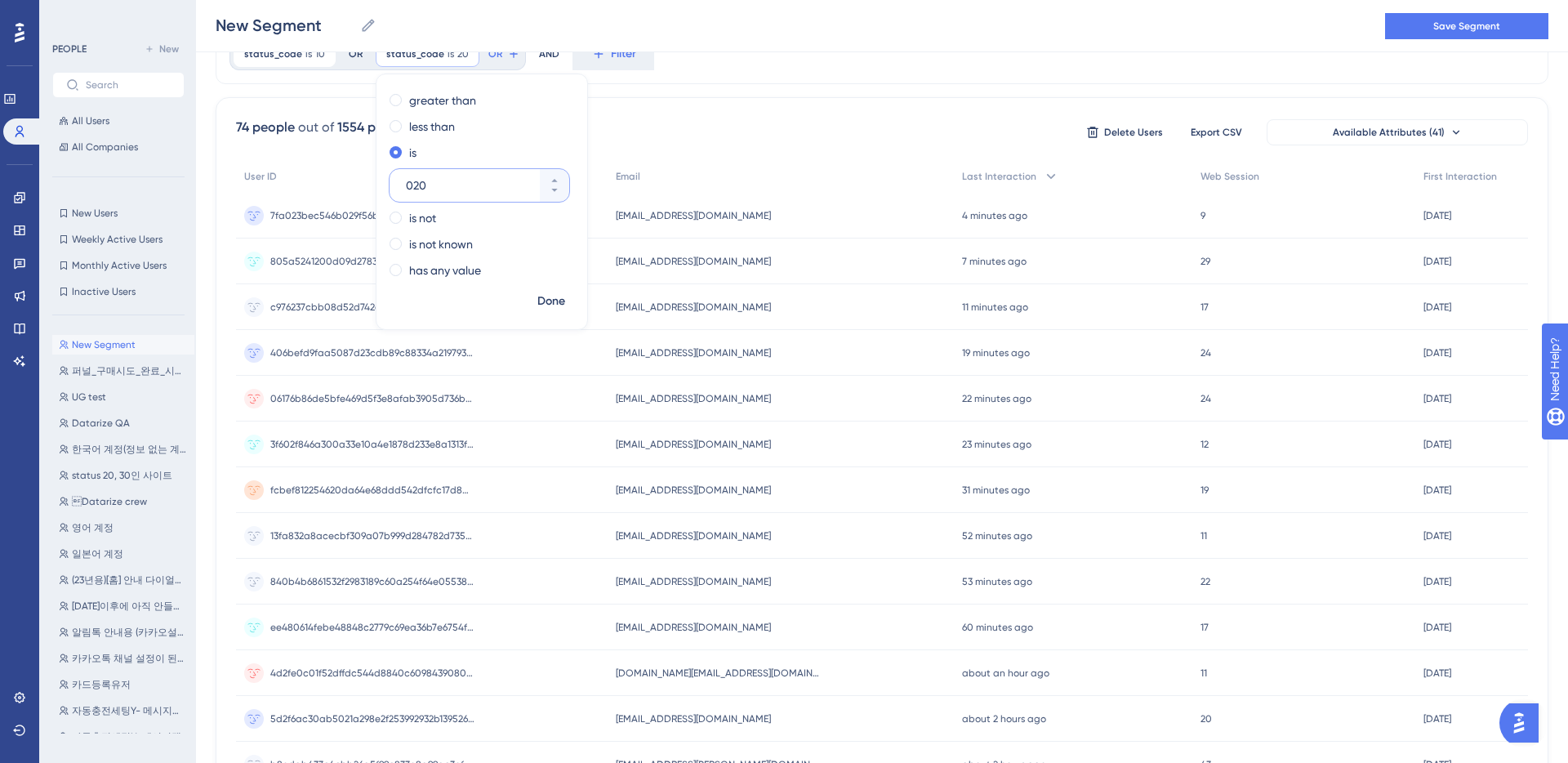
scroll to position [78, 0]
click at [421, 176] on div "020" at bounding box center [464, 188] width 150 height 33
click at [421, 178] on input "020" at bounding box center [471, 187] width 130 height 20
type input "20"
click at [552, 298] on span "Done" at bounding box center [551, 303] width 27 height 20
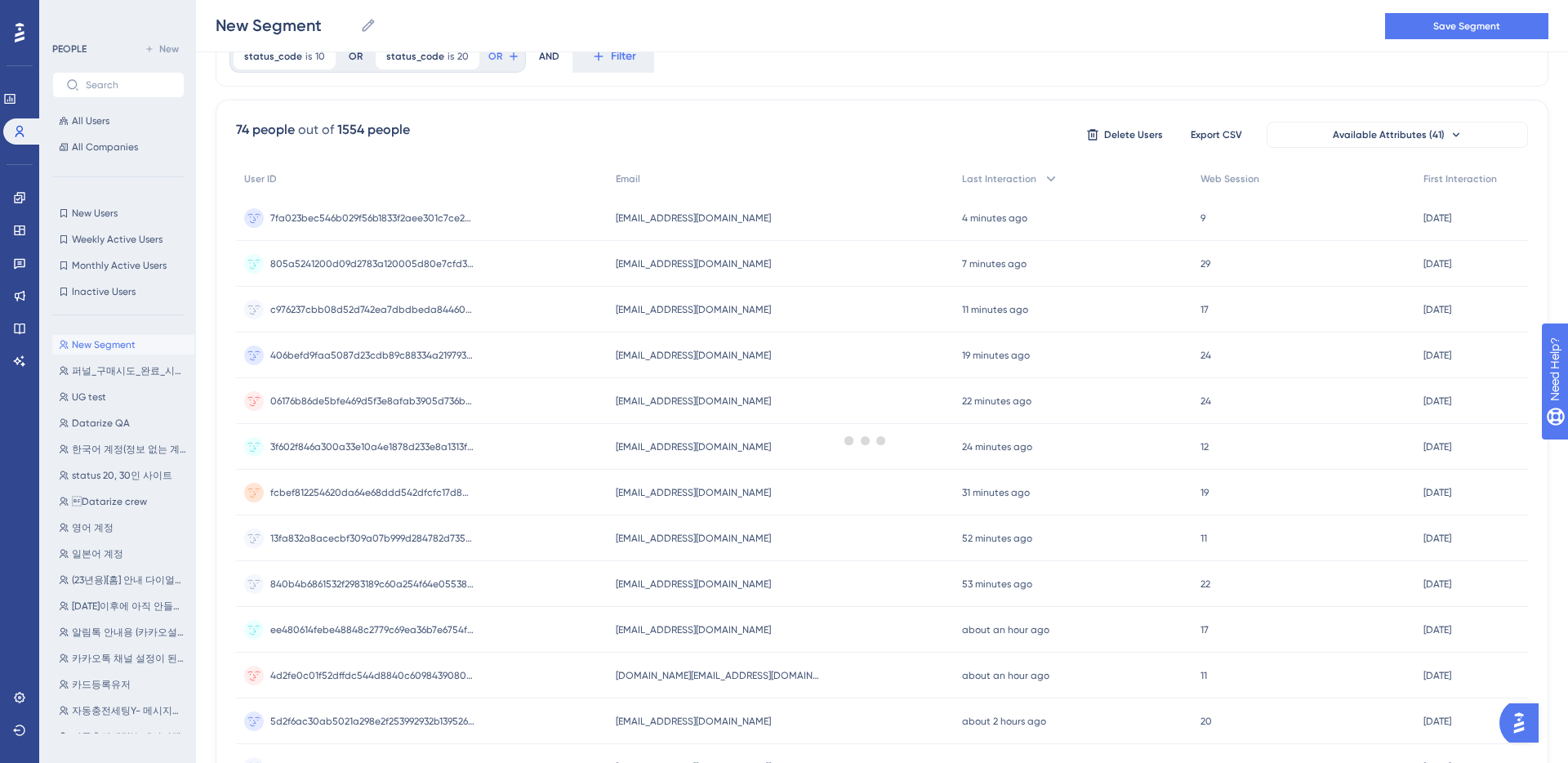
scroll to position [3, 0]
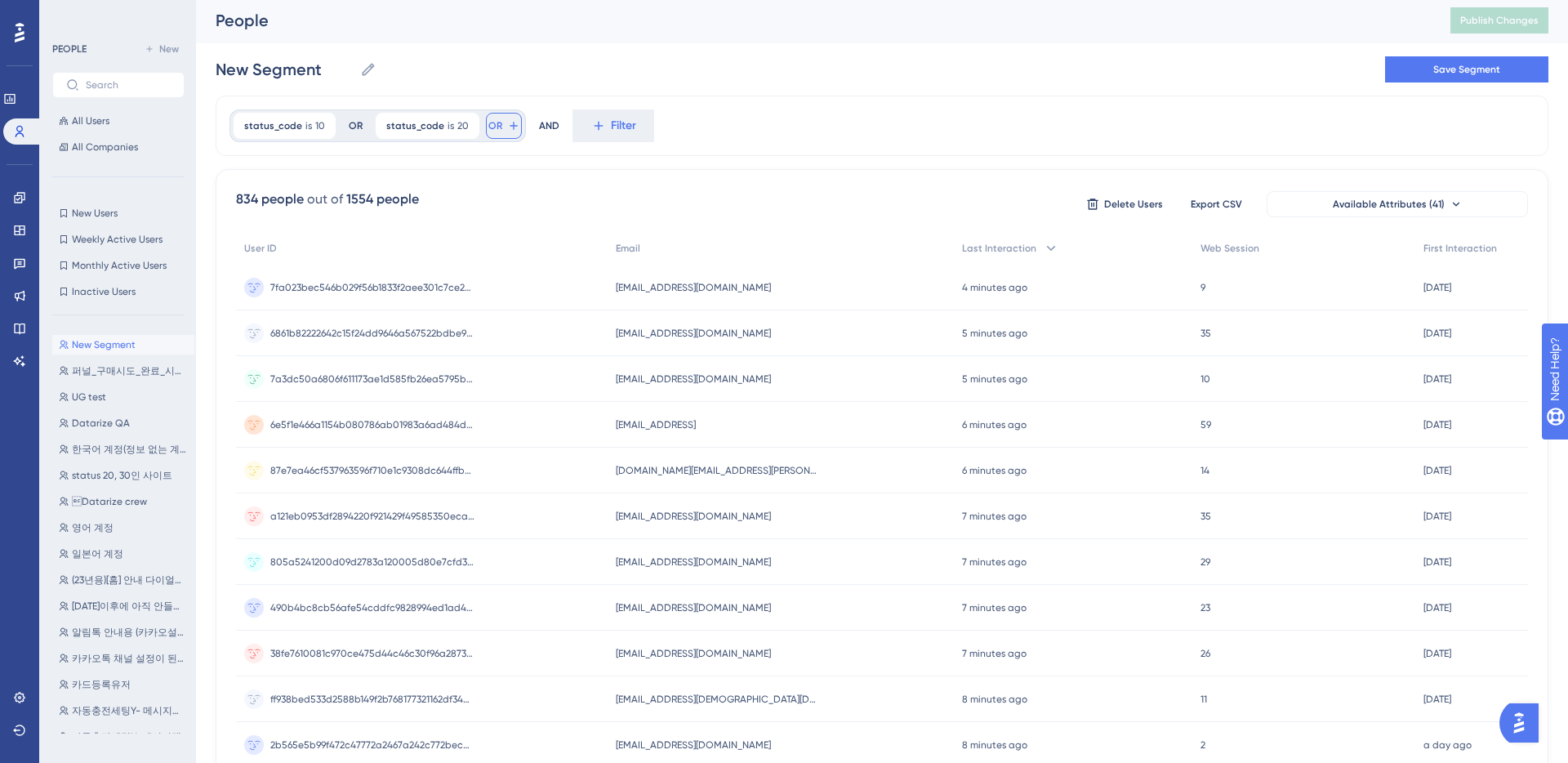
click at [507, 129] on icon at bounding box center [514, 126] width 13 height 13
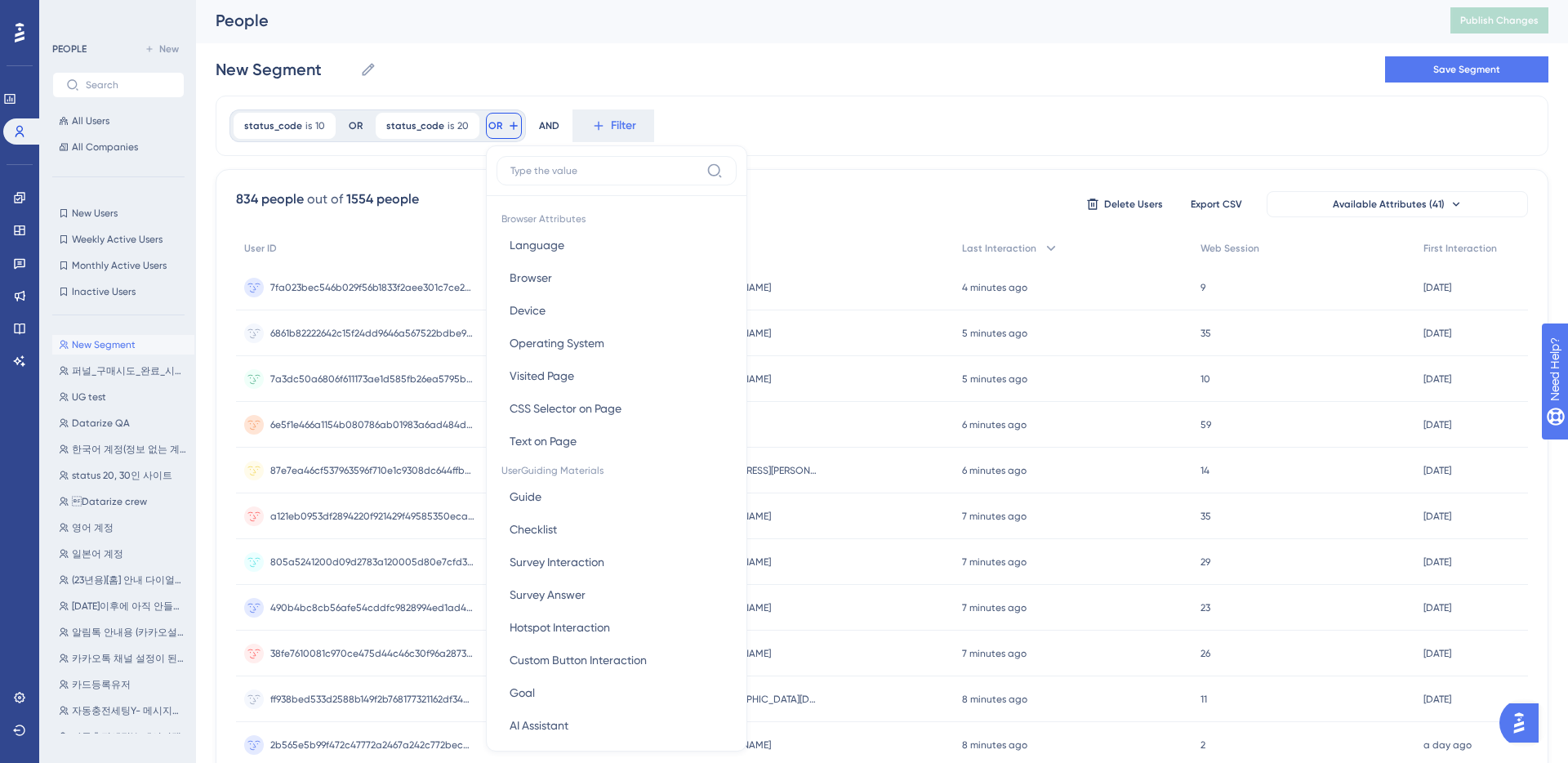
scroll to position [69, 0]
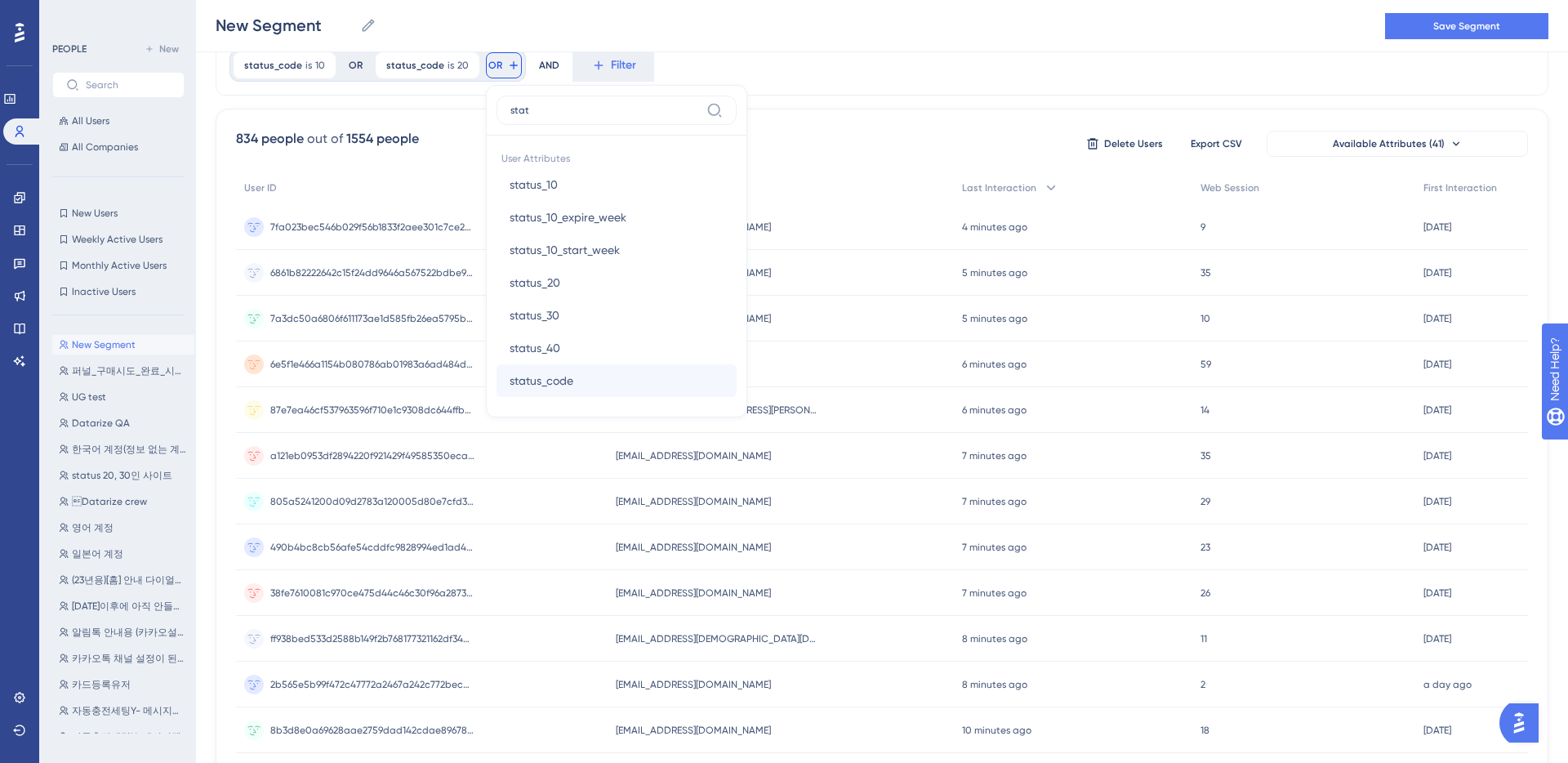
type input "stat"
click at [546, 379] on span "status_code" at bounding box center [541, 381] width 63 height 20
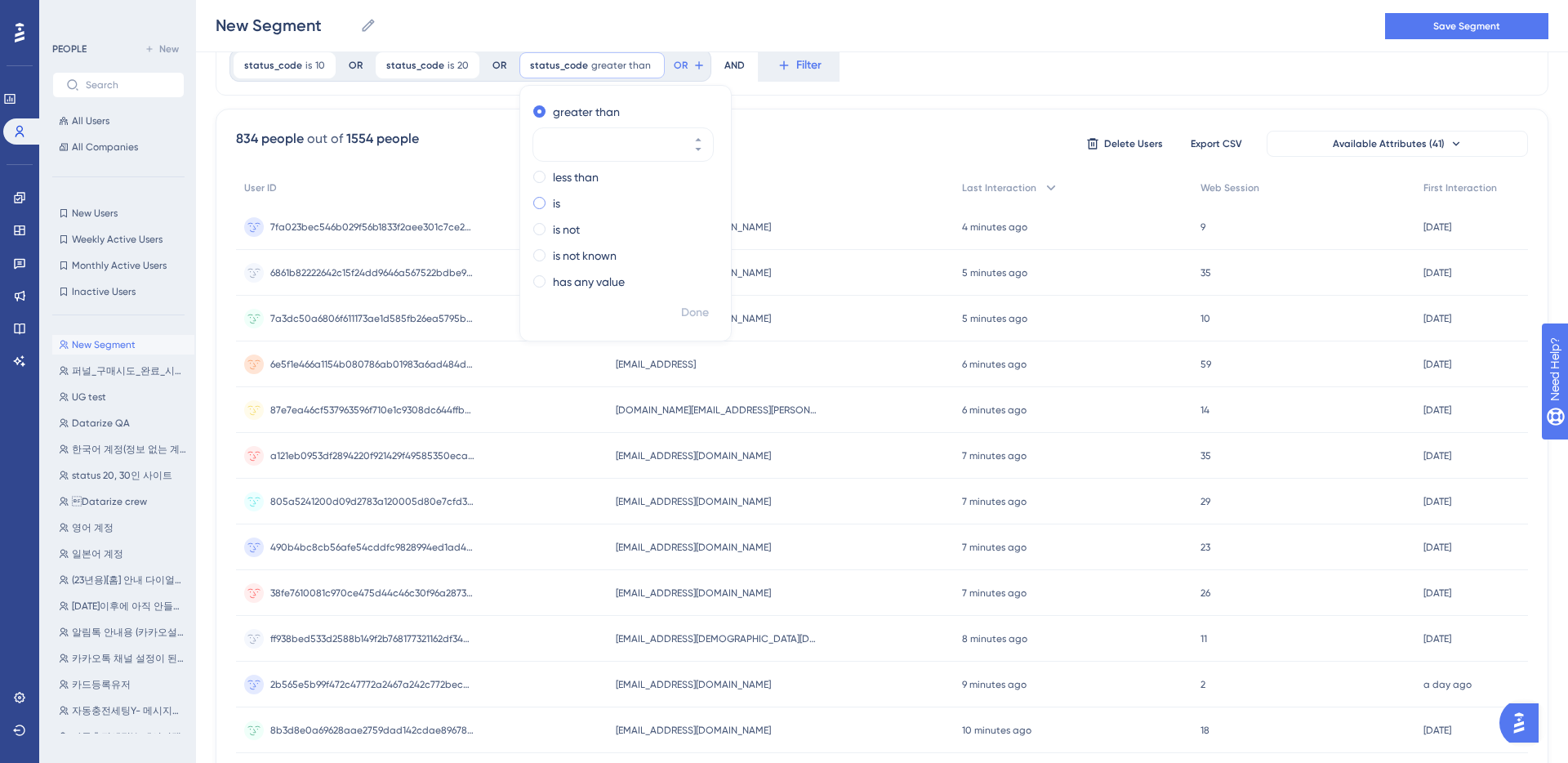
click at [553, 200] on label "is" at bounding box center [556, 203] width 8 height 20
type input "30"
click at [688, 311] on span "Done" at bounding box center [694, 313] width 27 height 20
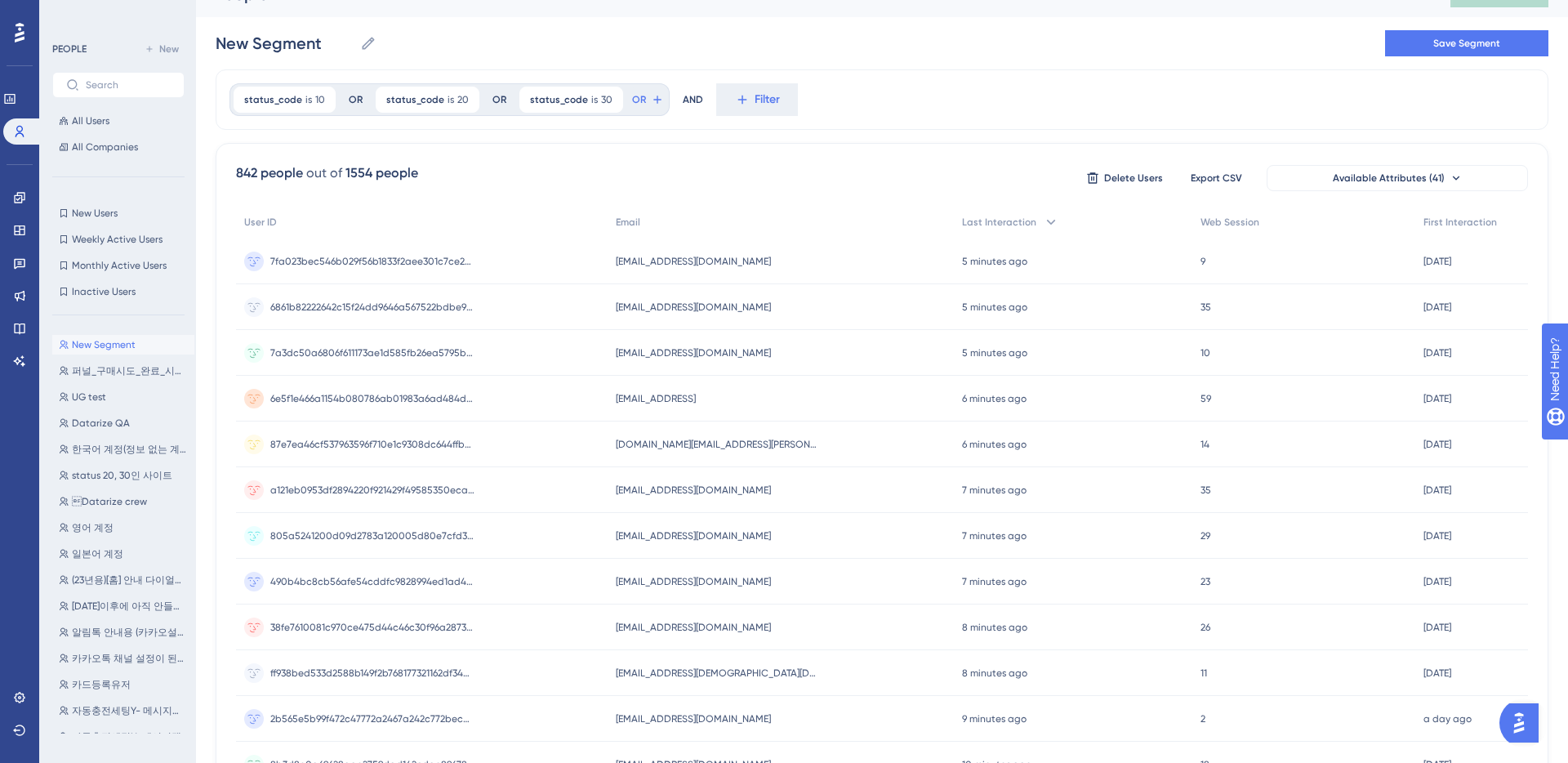
scroll to position [0, 0]
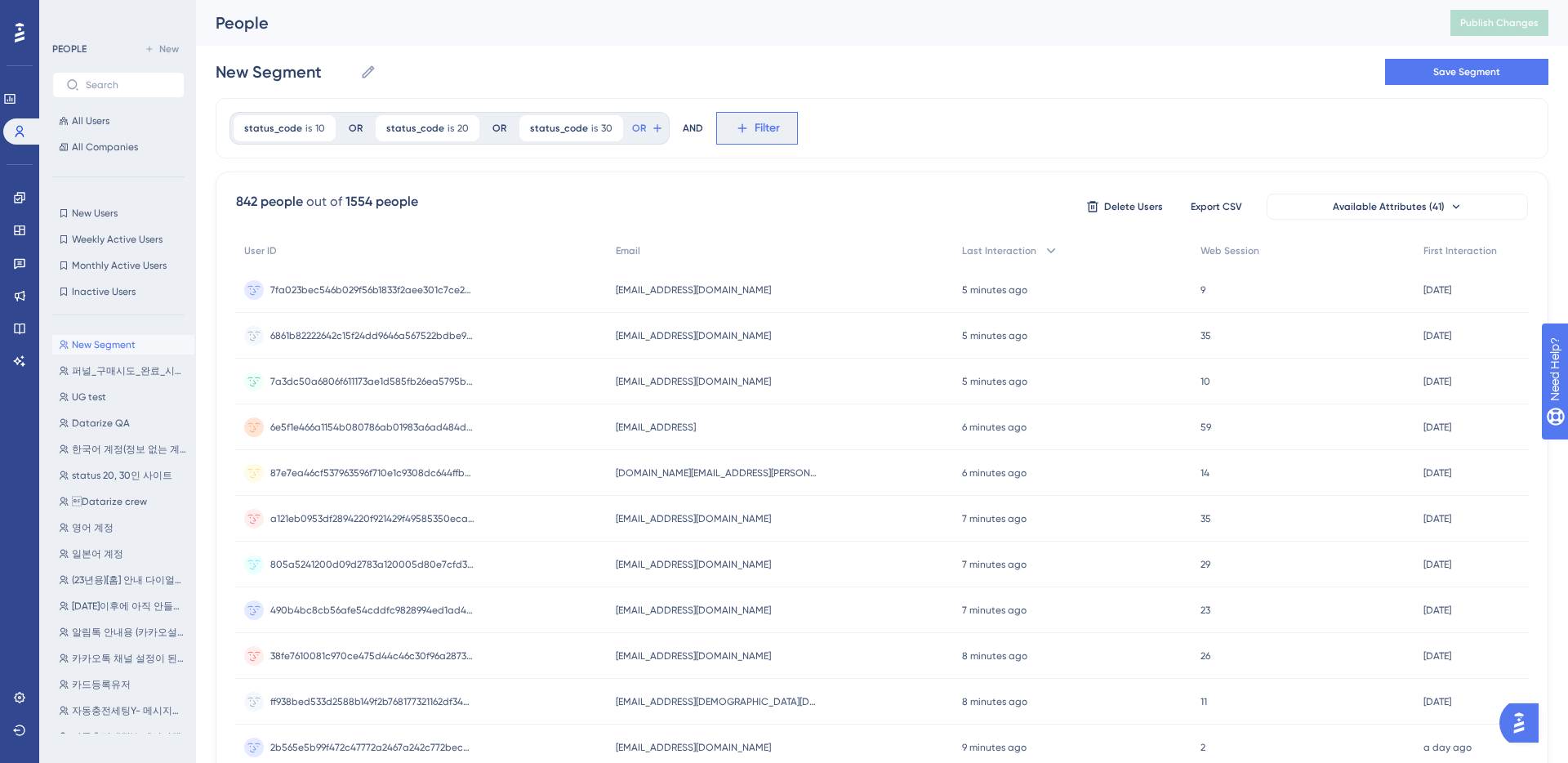
click at [756, 135] on span "Filter" at bounding box center [767, 127] width 26 height 20
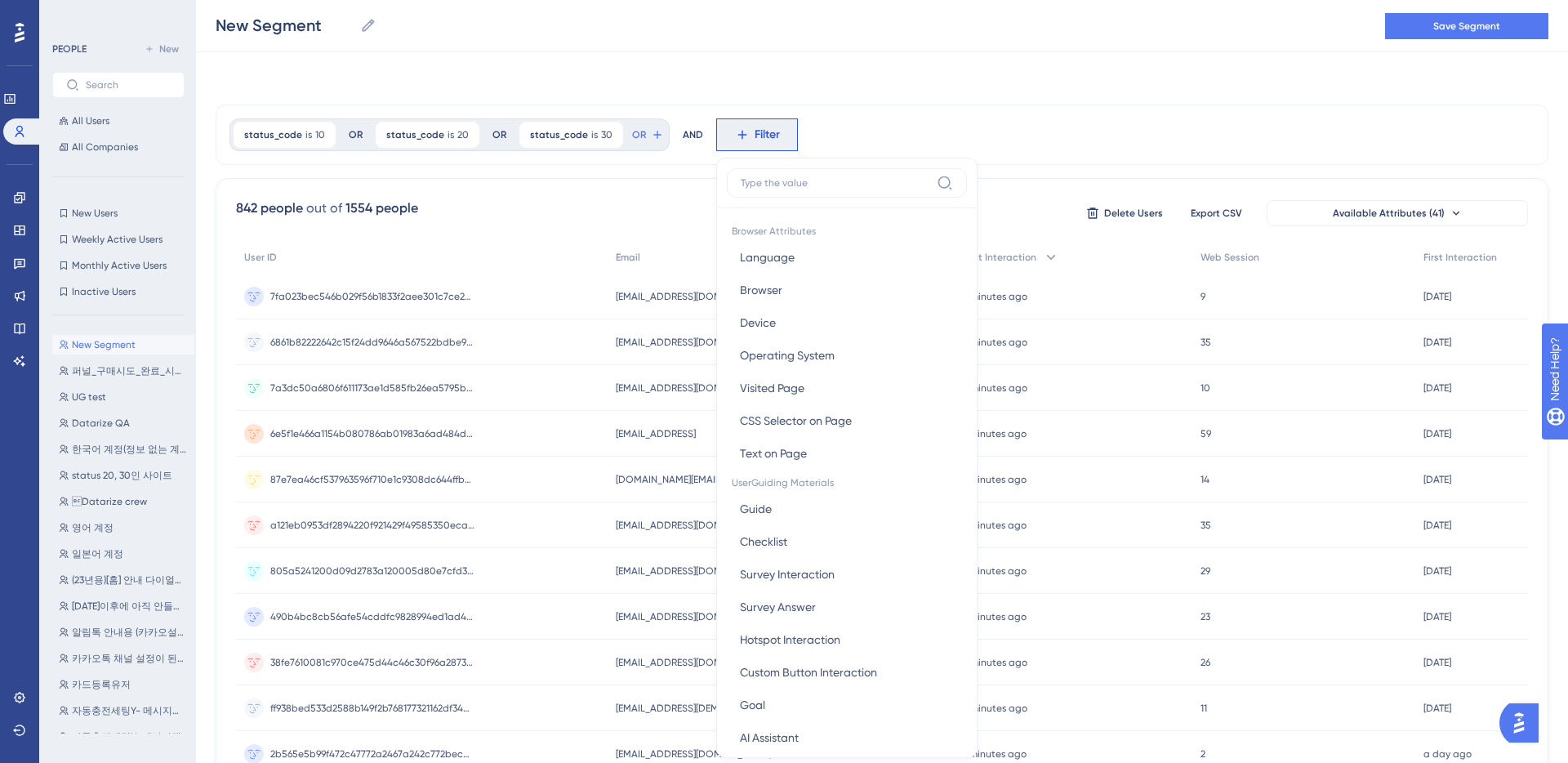
scroll to position [69, 0]
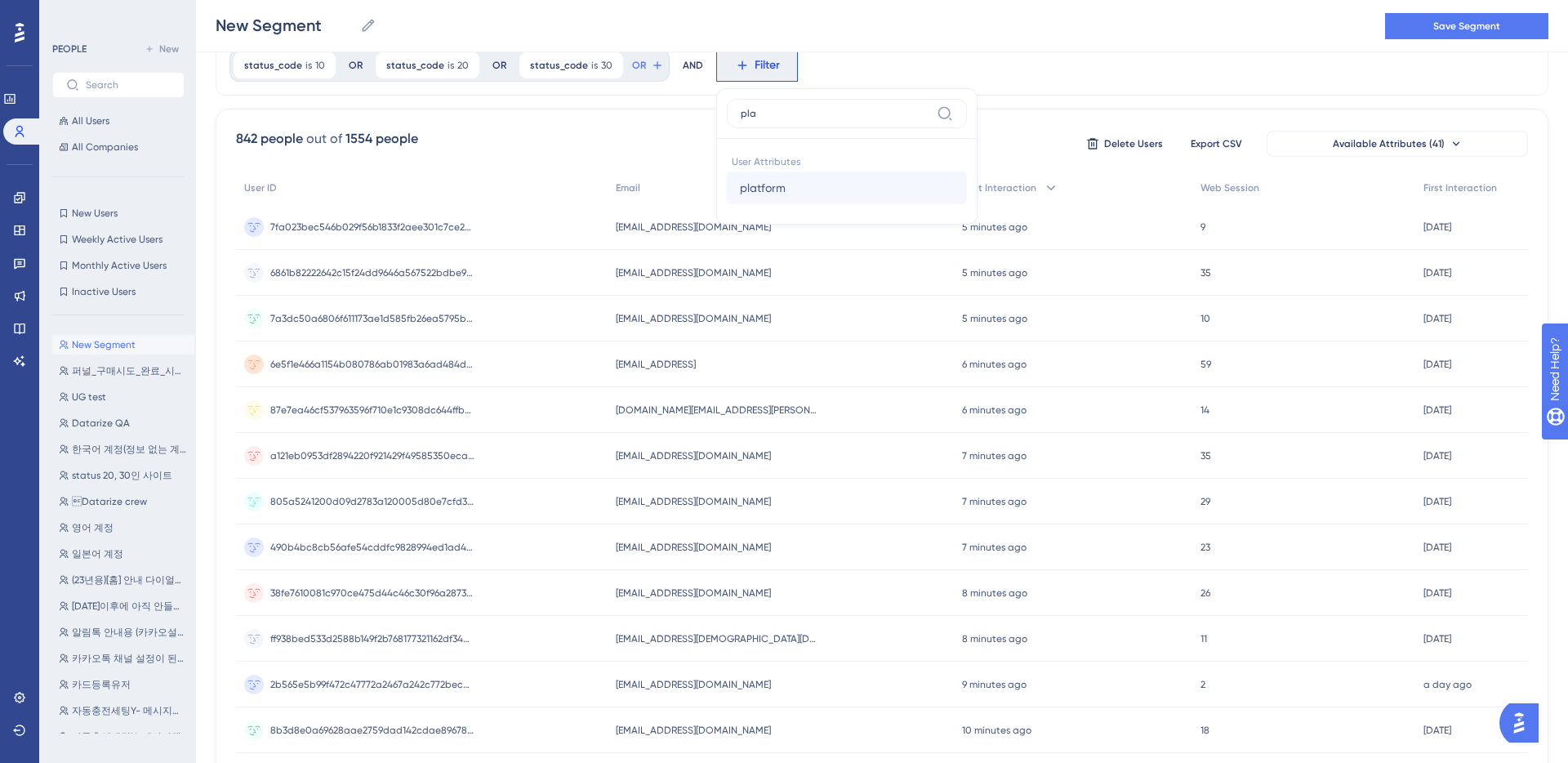
type input "pla"
click at [778, 185] on button "platform platform" at bounding box center [847, 188] width 240 height 33
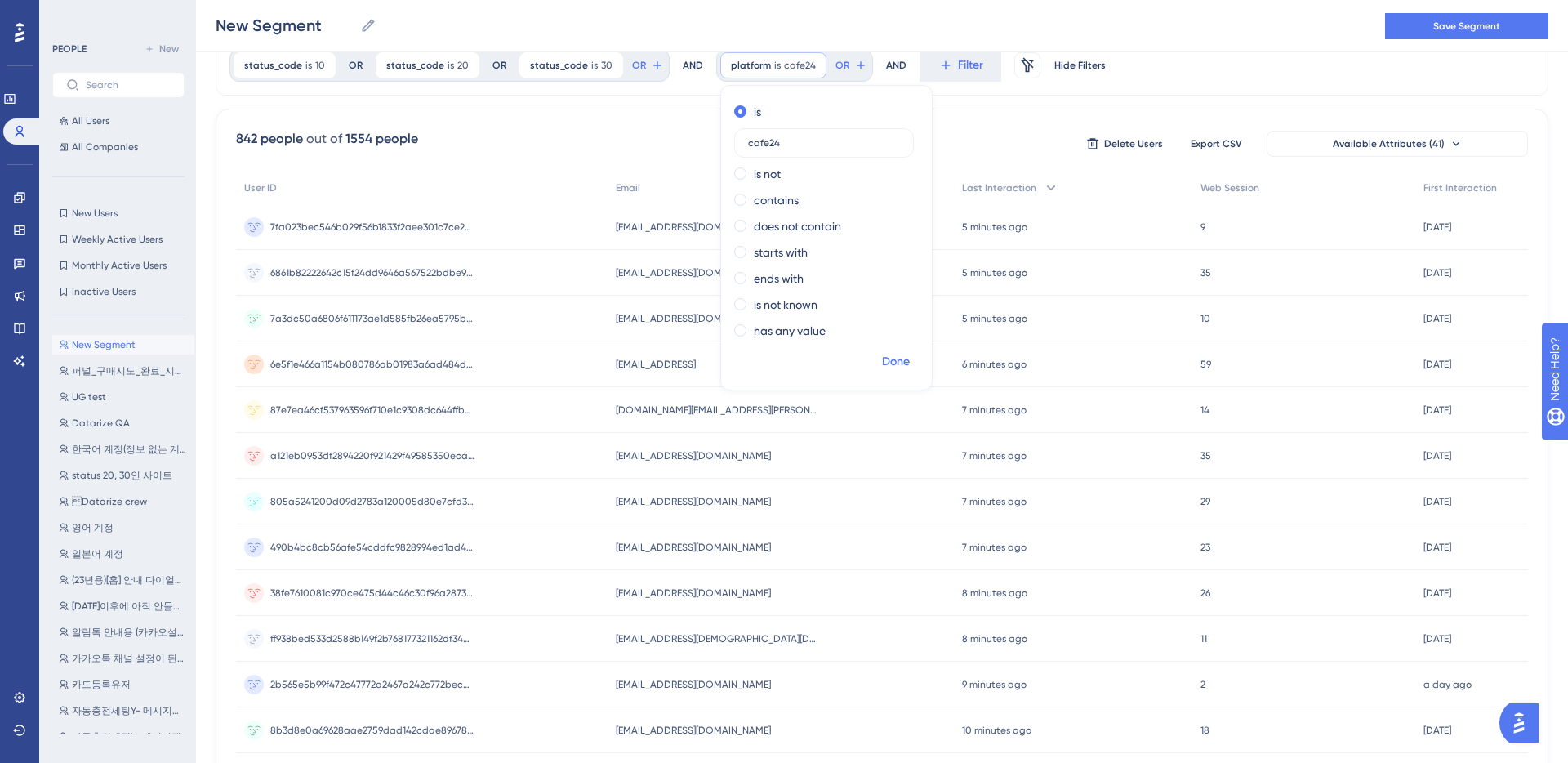
type input "cafe24"
click at [882, 359] on span "Done" at bounding box center [895, 362] width 27 height 20
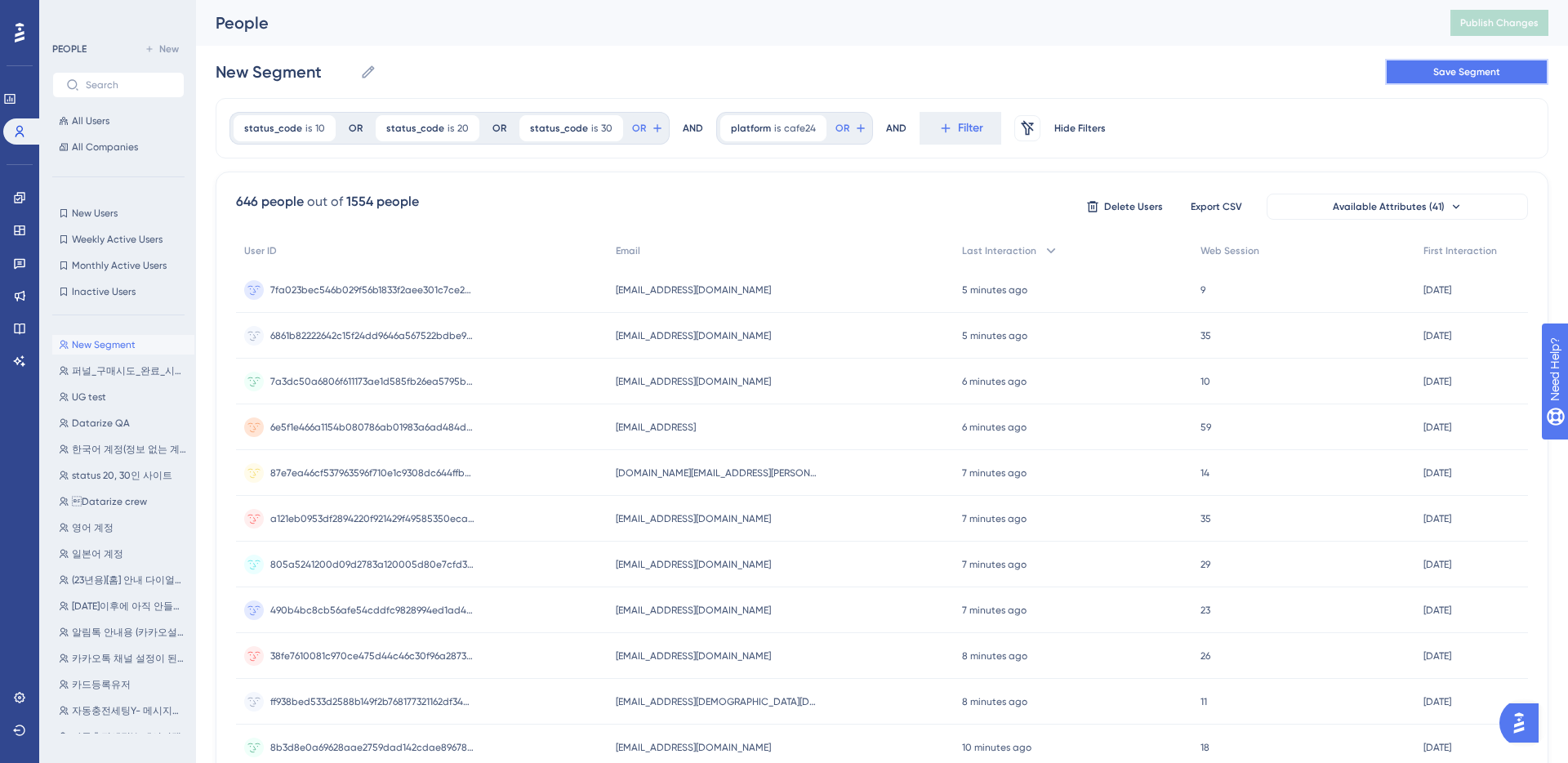
click at [1440, 70] on span "Save Segment" at bounding box center [1466, 72] width 67 height 13
click at [166, 346] on button "New Segment New Segment" at bounding box center [123, 345] width 142 height 20
click at [370, 72] on icon at bounding box center [367, 71] width 16 height 16
click at [353, 72] on input "New Segment" at bounding box center [284, 72] width 138 height 23
click at [324, 71] on input "New Segment" at bounding box center [284, 72] width 138 height 23
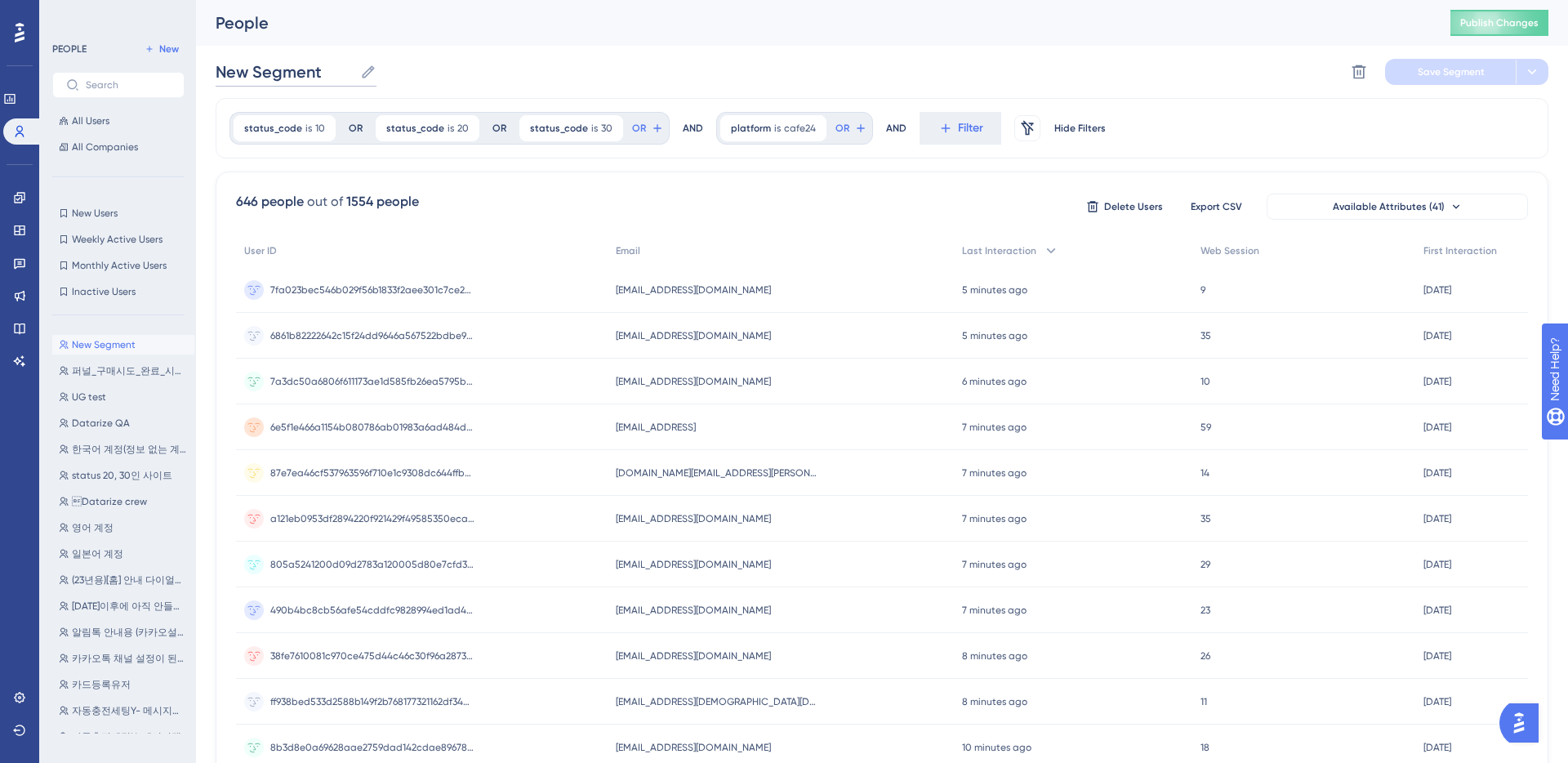
click at [324, 71] on input "New Segment" at bounding box center [284, 72] width 138 height 23
type input "ㄴ"
type input "status [DATE] 이면서 cafe24"
click at [1456, 70] on span "Save Segment" at bounding box center [1451, 72] width 67 height 13
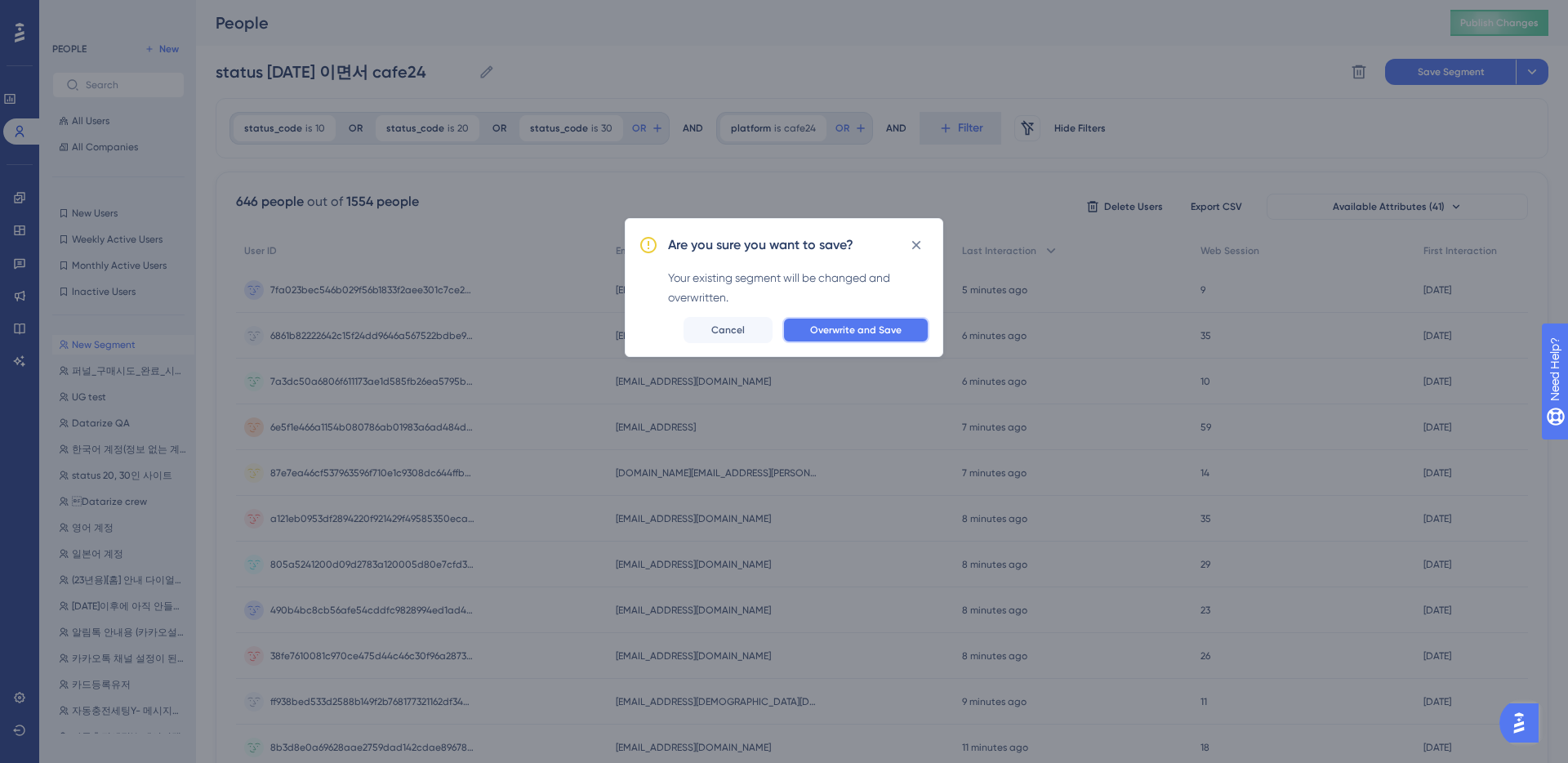
click at [849, 334] on span "Overwrite and Save" at bounding box center [856, 330] width 92 height 13
